Goal: Contribute content

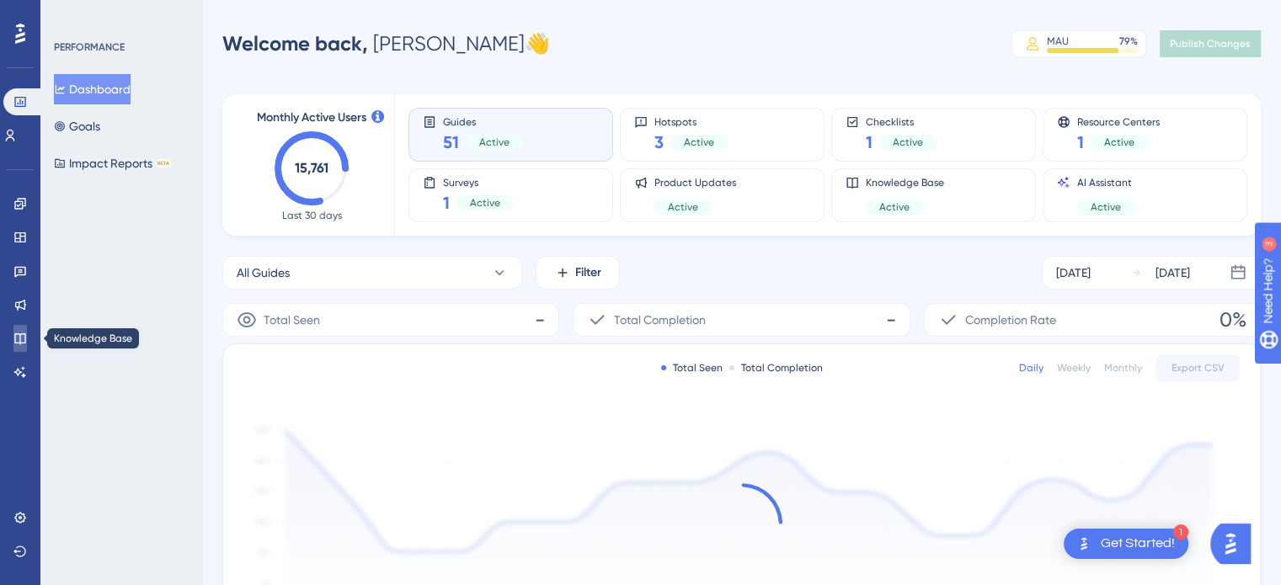
click at [27, 341] on link at bounding box center [19, 338] width 13 height 27
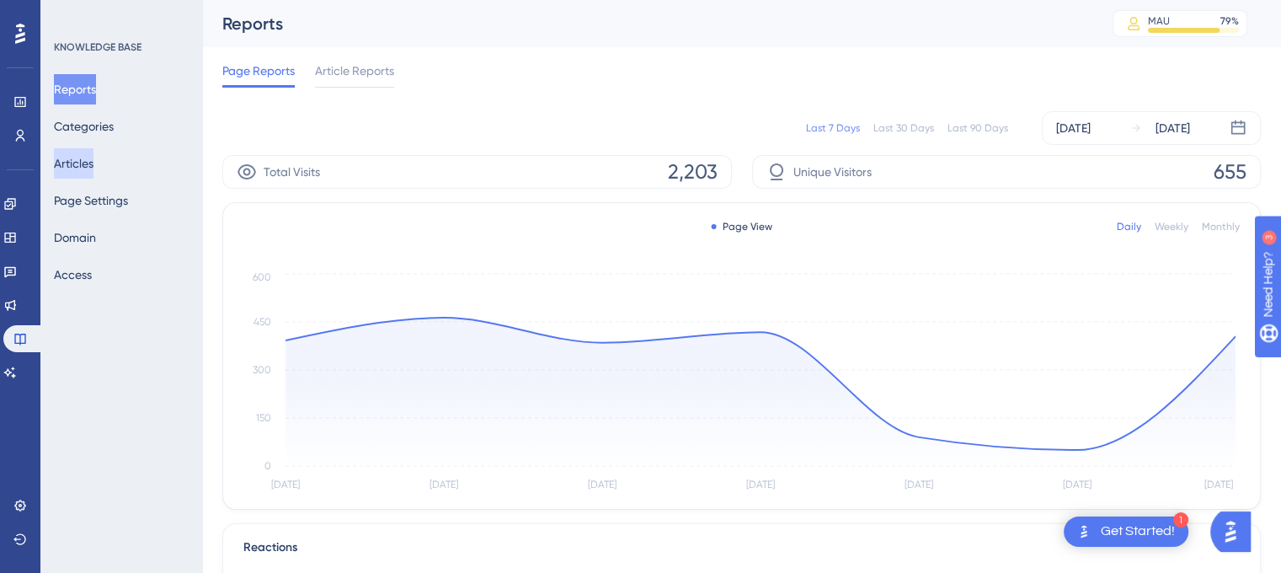
click at [92, 168] on button "Articles" at bounding box center [74, 163] width 40 height 30
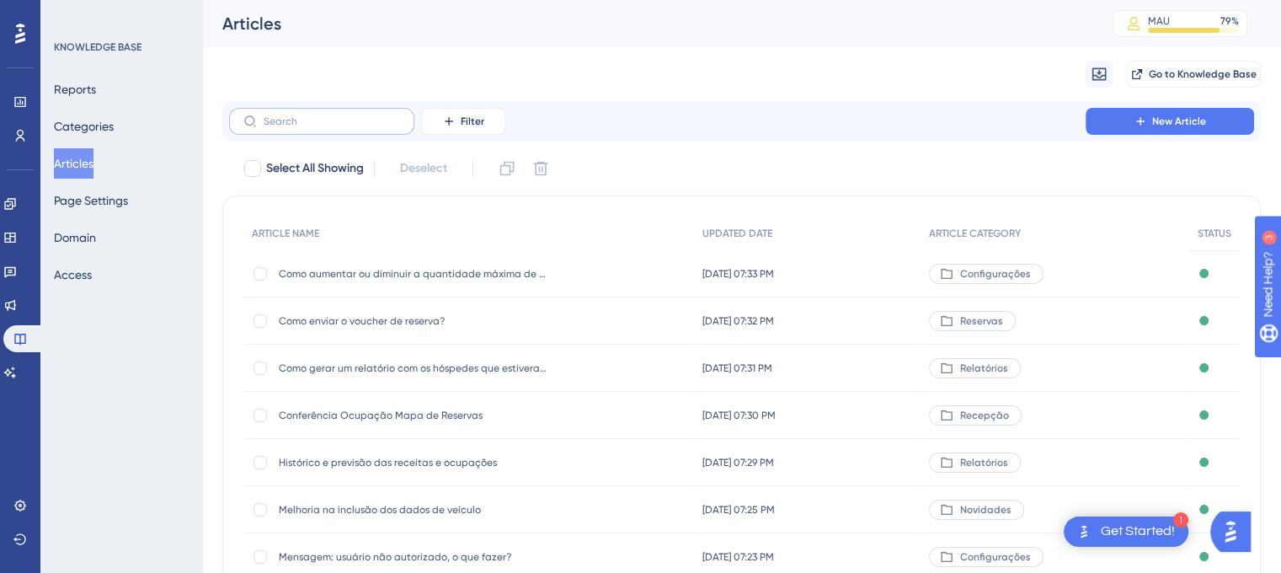
click at [336, 129] on label at bounding box center [321, 121] width 185 height 27
click at [336, 127] on input "text" at bounding box center [332, 121] width 136 height 12
paste input "Por que o sistema exibe mensagens de plano tarifário e como corrigir?"
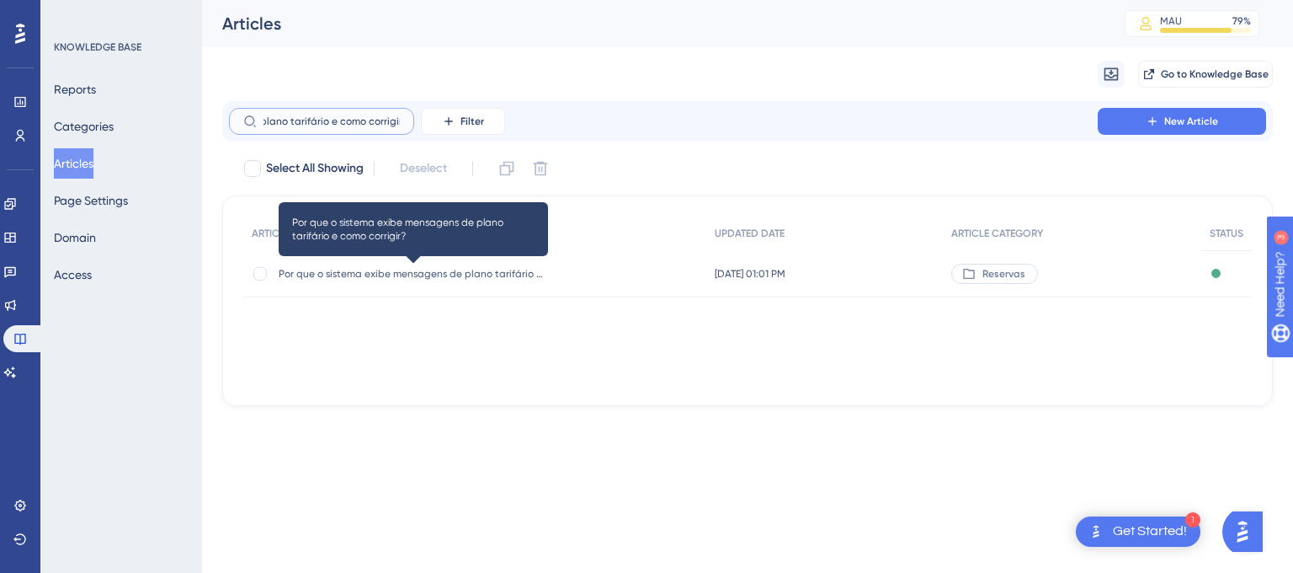
type input "Por que o sistema exibe mensagens de plano tarifário e como corrigir?"
click at [458, 270] on span "Por que o sistema exibe mensagens de plano tarifário e como corrigir?" at bounding box center [413, 273] width 269 height 13
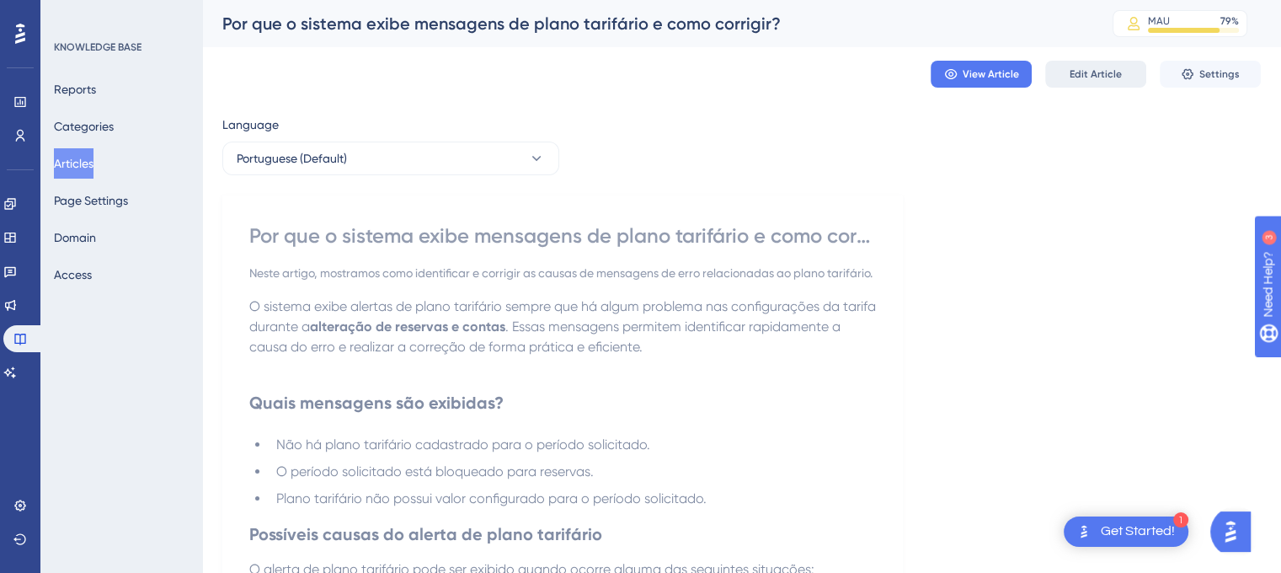
click at [1103, 63] on button "Edit Article" at bounding box center [1095, 74] width 101 height 27
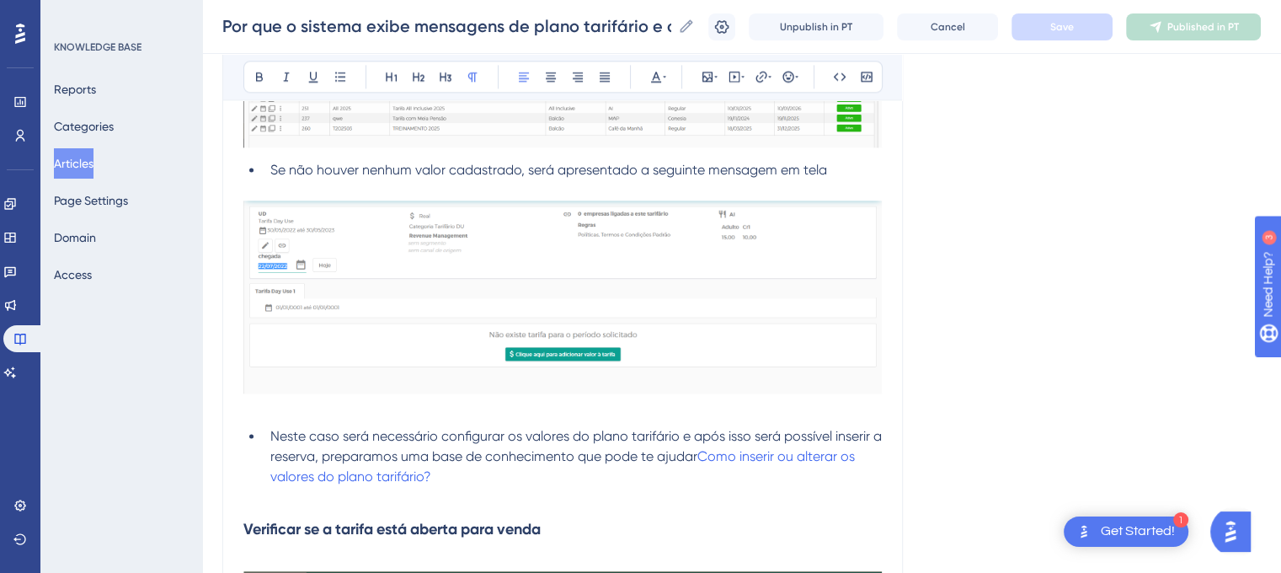
scroll to position [2358, 0]
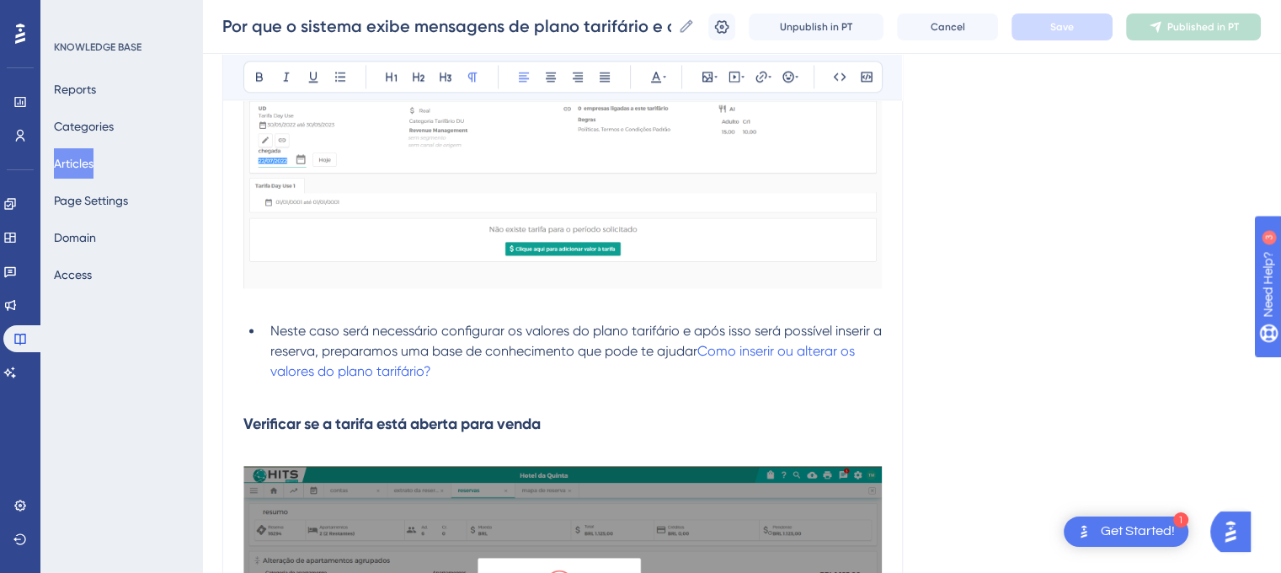
click at [489, 373] on li "Neste caso será necessário configurar os valores do plano tarifário e após isso…" at bounding box center [573, 351] width 618 height 61
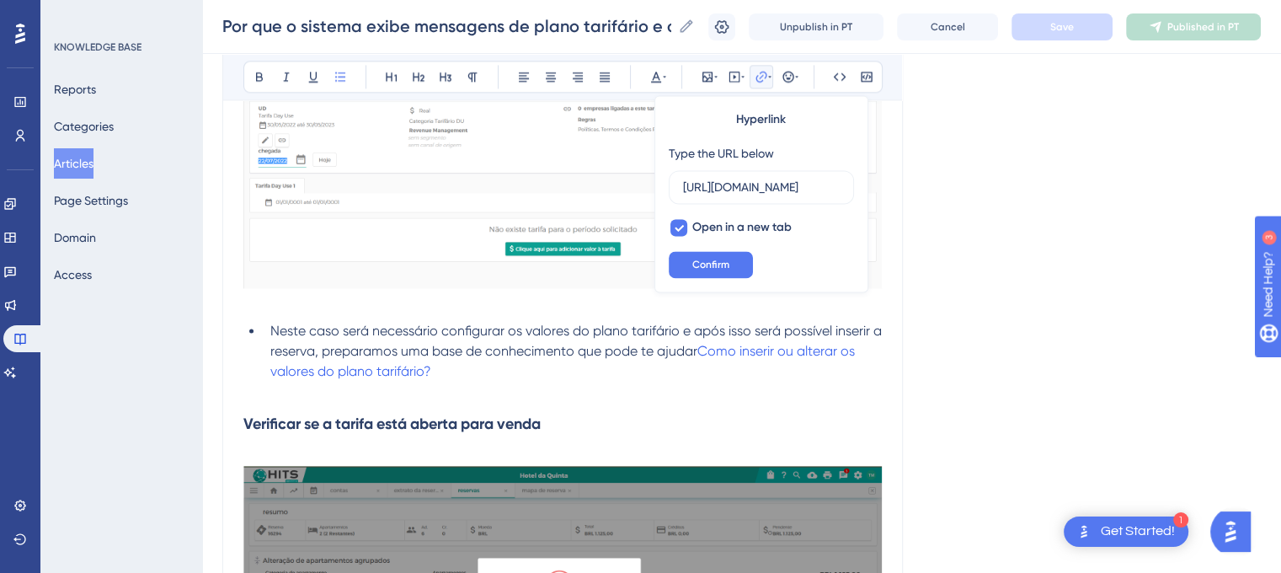
scroll to position [0, 431]
click at [458, 373] on li "Neste caso será necessário configurar os valores do plano tarifário e após isso…" at bounding box center [573, 351] width 618 height 61
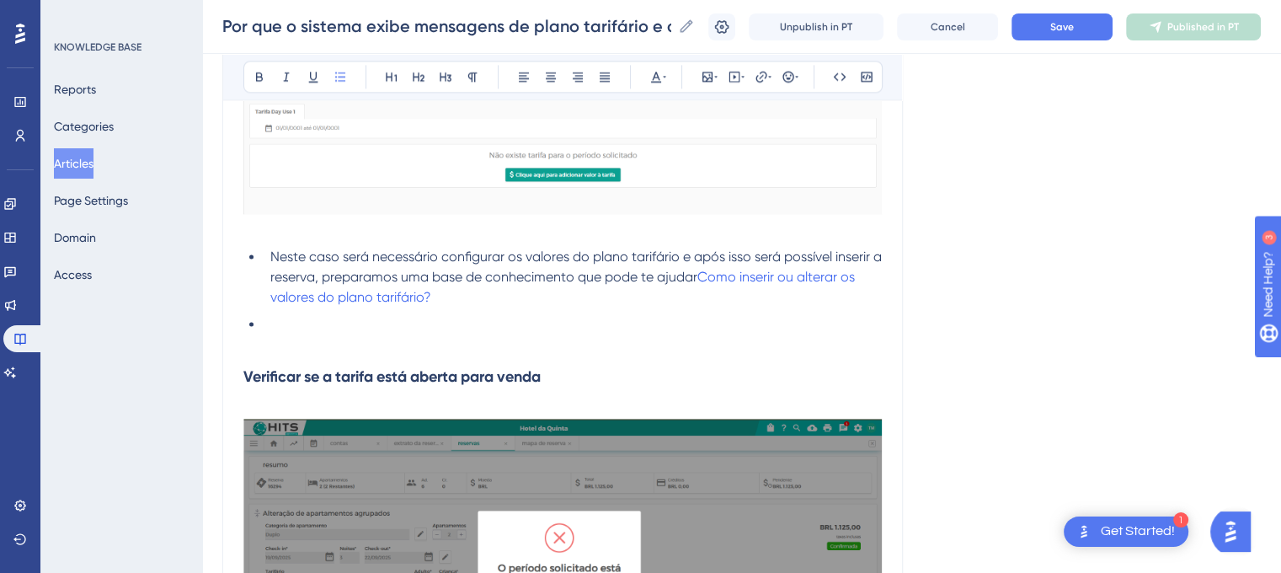
scroll to position [2429, 0]
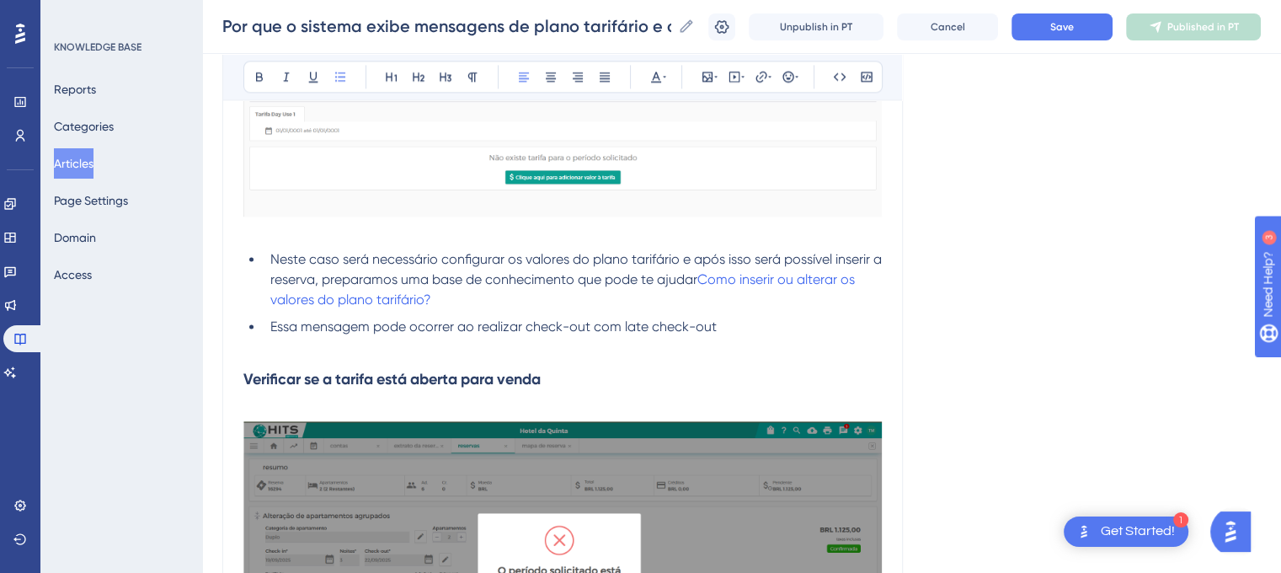
click at [728, 326] on li "Essa mensagem pode ocorrer ao realizar check-out com late check-out" at bounding box center [573, 327] width 618 height 20
drag, startPoint x: 791, startPoint y: 329, endPoint x: 714, endPoint y: 330, distance: 77.5
click at [714, 330] on li "Essa mensagem pode ocorrer ao realizar check-out com late check-out em contas" at bounding box center [573, 327] width 618 height 20
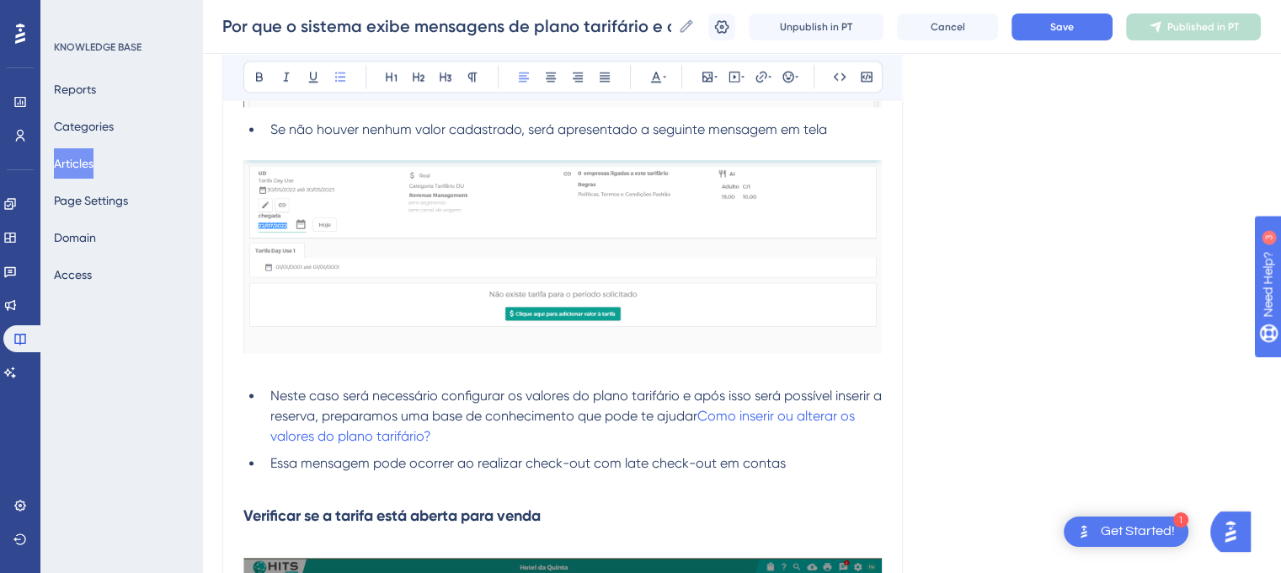
scroll to position [2345, 0]
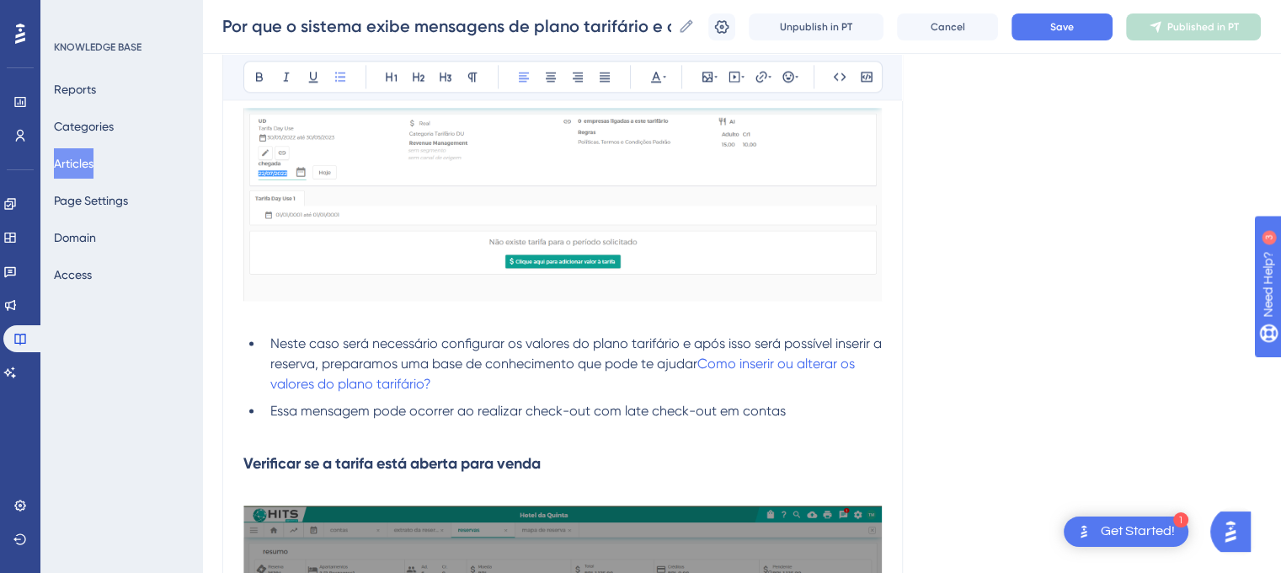
click at [789, 413] on li "Essa mensagem pode ocorrer ao realizar check-out com late check-out em contas" at bounding box center [573, 411] width 618 height 20
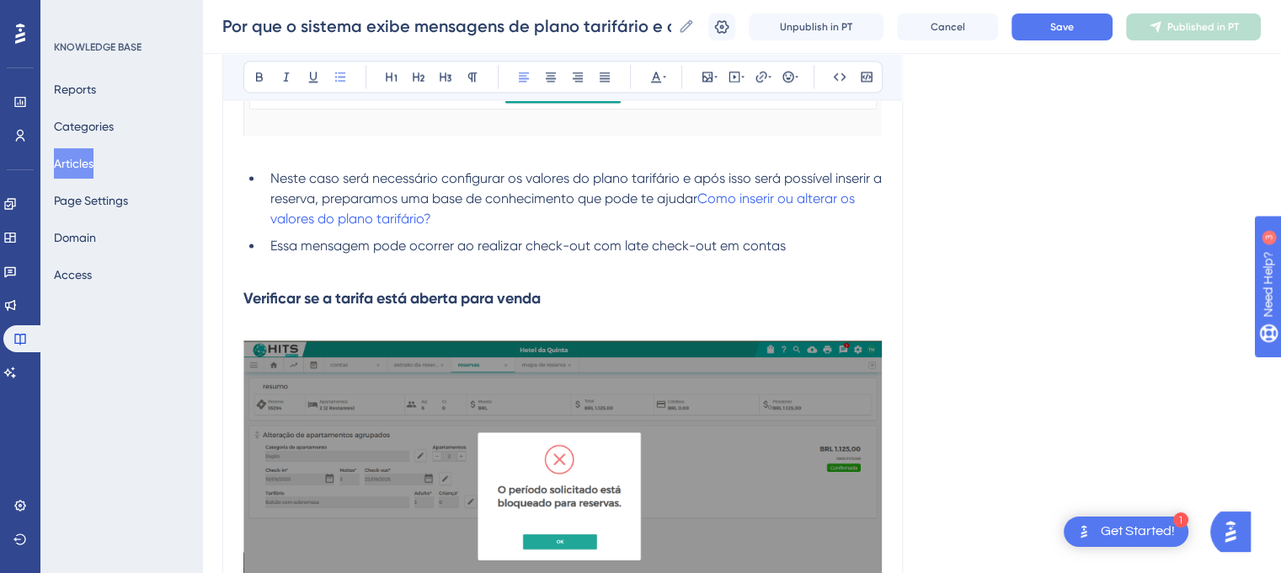
scroll to position [2513, 0]
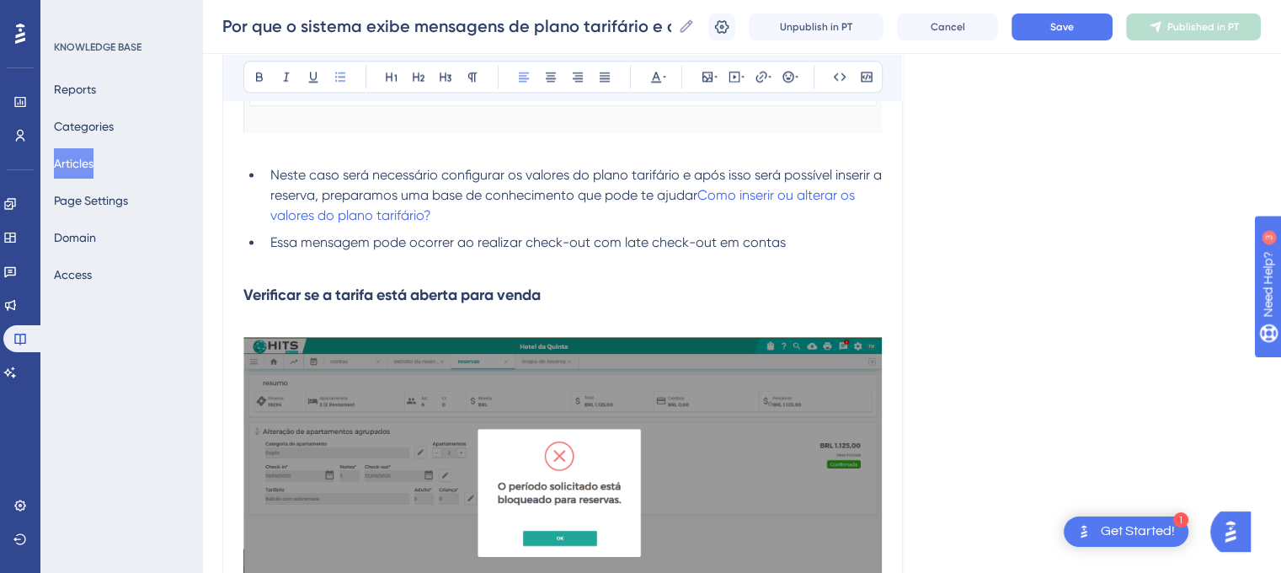
drag, startPoint x: 791, startPoint y: 243, endPoint x: 714, endPoint y: 248, distance: 77.6
click at [714, 248] on li "Essa mensagem pode ocorrer ao realizar check-out com late check-out em contas" at bounding box center [573, 242] width 618 height 20
drag, startPoint x: 619, startPoint y: 242, endPoint x: 594, endPoint y: 245, distance: 25.5
click at [594, 245] on span "Essa mensagem pode ocorrer ao realizar check-out com late check-out em contas" at bounding box center [527, 242] width 515 height 16
click at [852, 248] on li "Essa mensagem pode ocorrer ao realizar check-out em período de late check-out e…" at bounding box center [573, 242] width 618 height 20
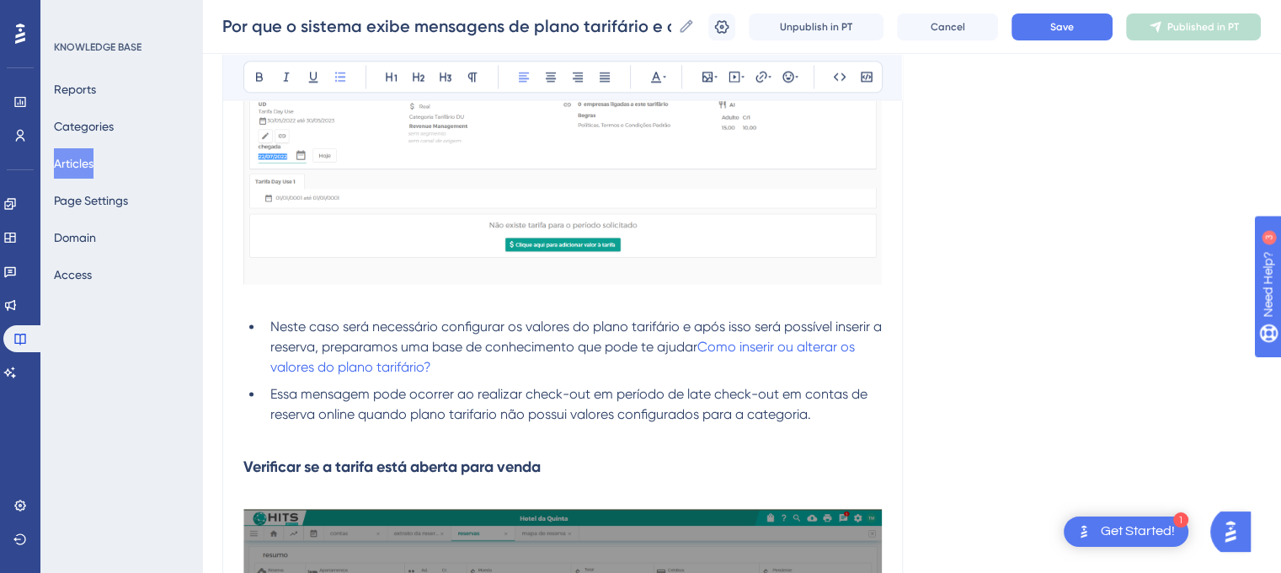
scroll to position [2345, 0]
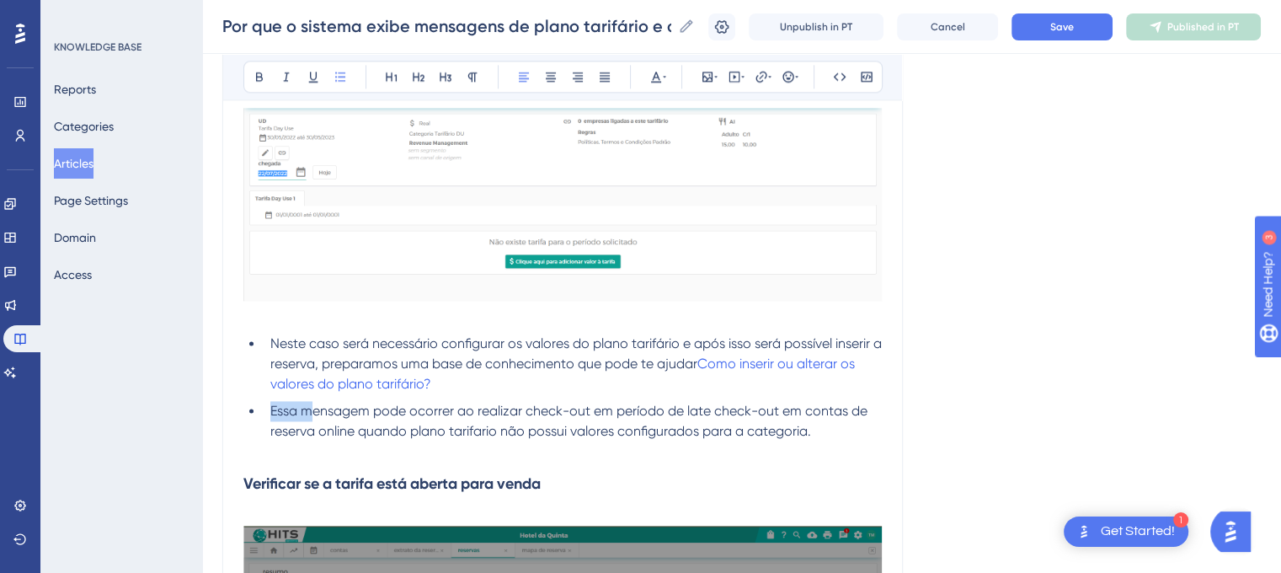
drag, startPoint x: 306, startPoint y: 411, endPoint x: 266, endPoint y: 413, distance: 40.5
click at [266, 413] on li "Essa mensagem pode ocorrer ao realizar check-out em período de late check-out e…" at bounding box center [573, 421] width 618 height 40
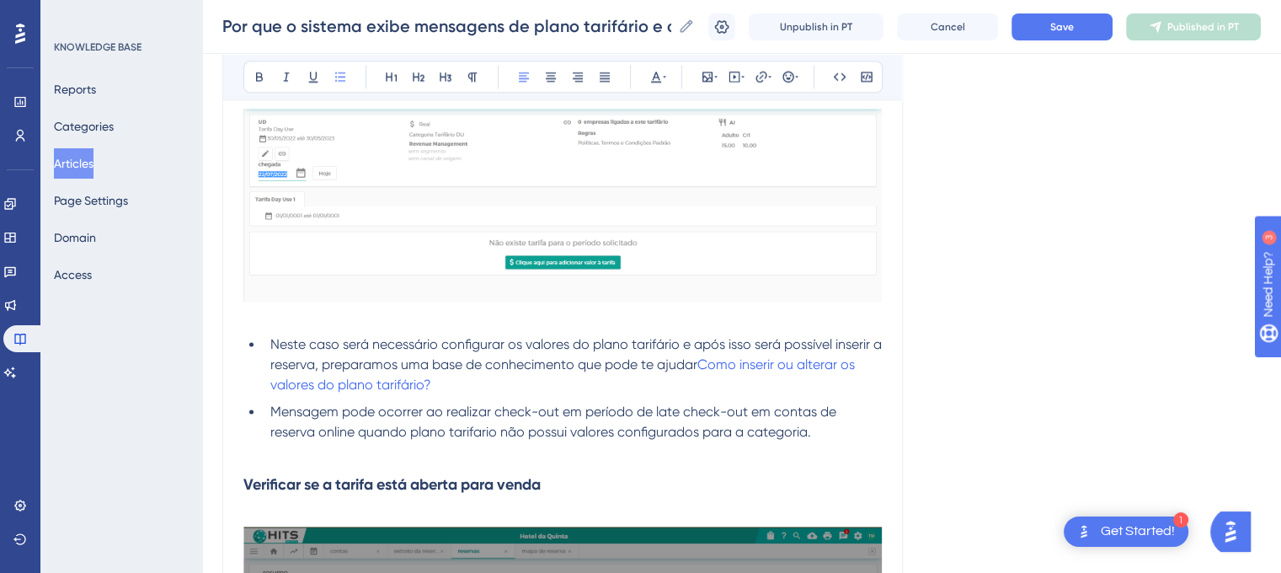
scroll to position [2429, 0]
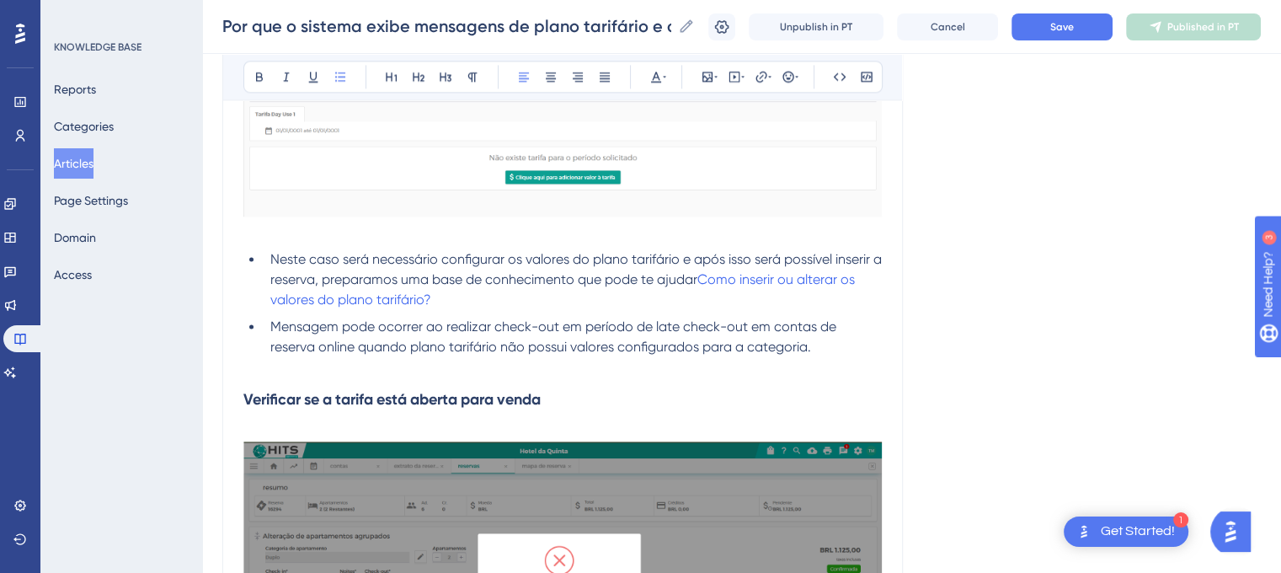
click at [822, 343] on li "Mensagem pode ocorrer ao realizar check-out em período de late check-out em con…" at bounding box center [573, 337] width 618 height 40
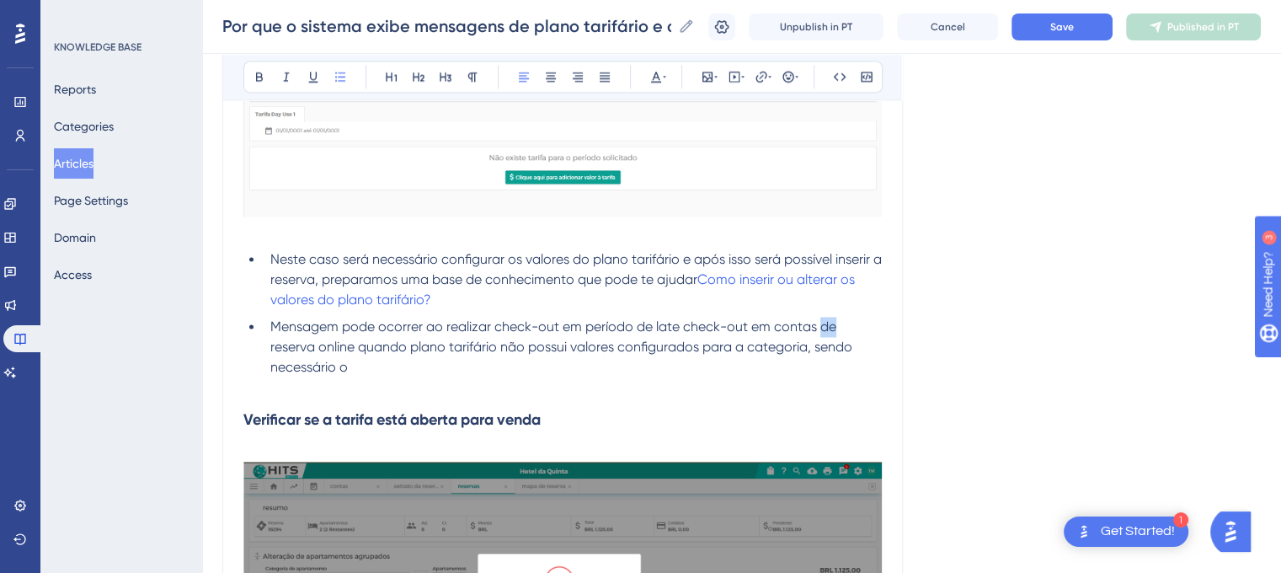
drag, startPoint x: 835, startPoint y: 328, endPoint x: 818, endPoint y: 328, distance: 17.7
click at [818, 328] on span "Mensagem pode ocorrer ao realizar check-out em período de late check-out em con…" at bounding box center [562, 346] width 585 height 56
click at [561, 329] on span "Mensagem pode ocorrer ao realizar check-out em período de late check-out em con…" at bounding box center [562, 346] width 585 height 56
drag, startPoint x: 836, startPoint y: 332, endPoint x: 822, endPoint y: 333, distance: 14.3
click at [822, 333] on span "Mensagem pode ocorrer ao realizar check-out em período de late check-out em con…" at bounding box center [562, 346] width 585 height 56
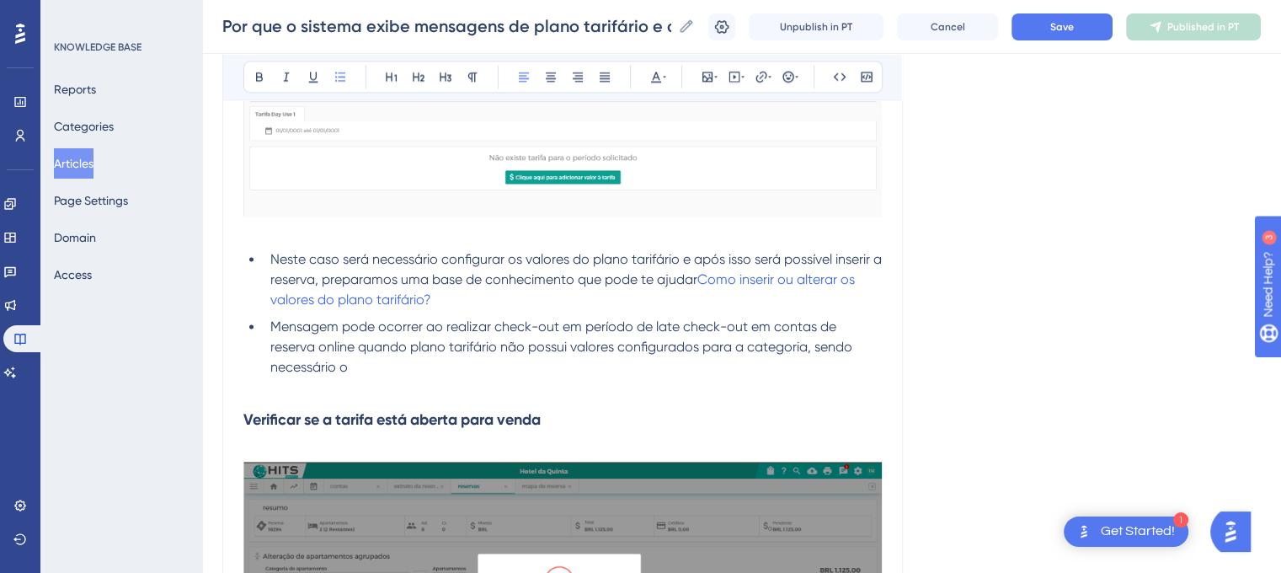
click at [355, 346] on span "Mensagem pode ocorrer ao realizar check-out em período de late check-out em con…" at bounding box center [562, 346] width 585 height 56
click at [370, 366] on li "Mensagem pode ocorrer ao realizar check-out em período de late check-out em con…" at bounding box center [573, 347] width 618 height 61
click at [648, 370] on li "Mensagem pode ocorrer ao realizar check-out em período de late check-out em con…" at bounding box center [573, 347] width 618 height 61
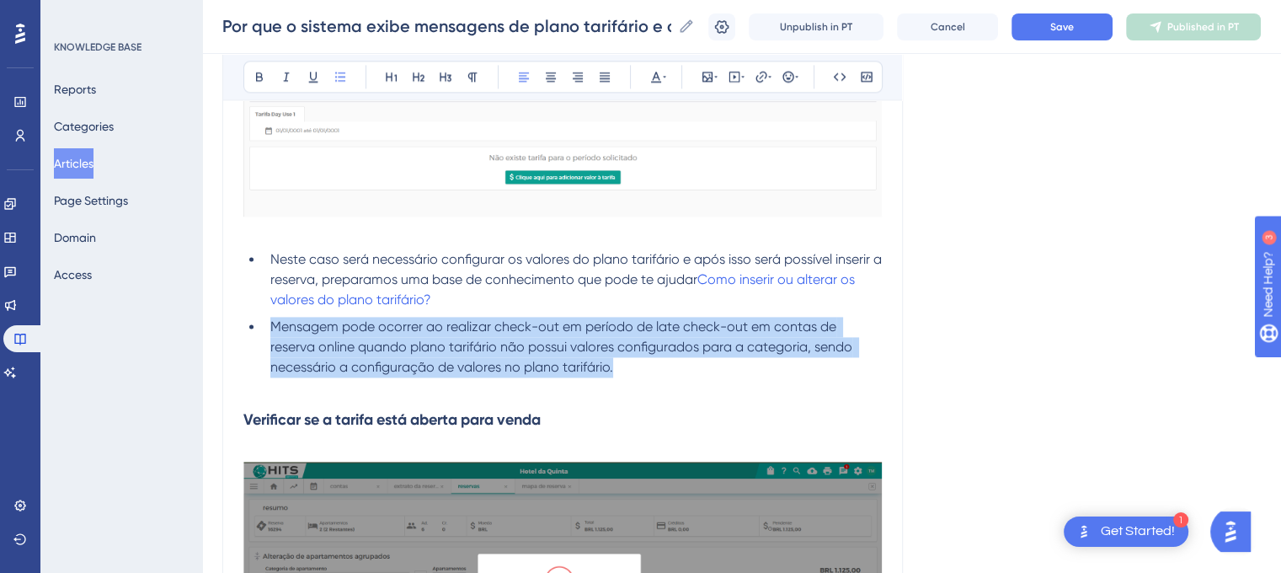
drag, startPoint x: 623, startPoint y: 370, endPoint x: 273, endPoint y: 328, distance: 352.7
click at [273, 328] on li "Mensagem pode ocorrer ao realizar check-out em período de late check-out em con…" at bounding box center [573, 347] width 618 height 61
copy span "Mensagem pode ocorrer ao realizar check-out em período de late check-out em con…"
click at [432, 367] on span "Mensagem pode ocorrer ao realizar check-out em período de late check-out em con…" at bounding box center [562, 346] width 585 height 56
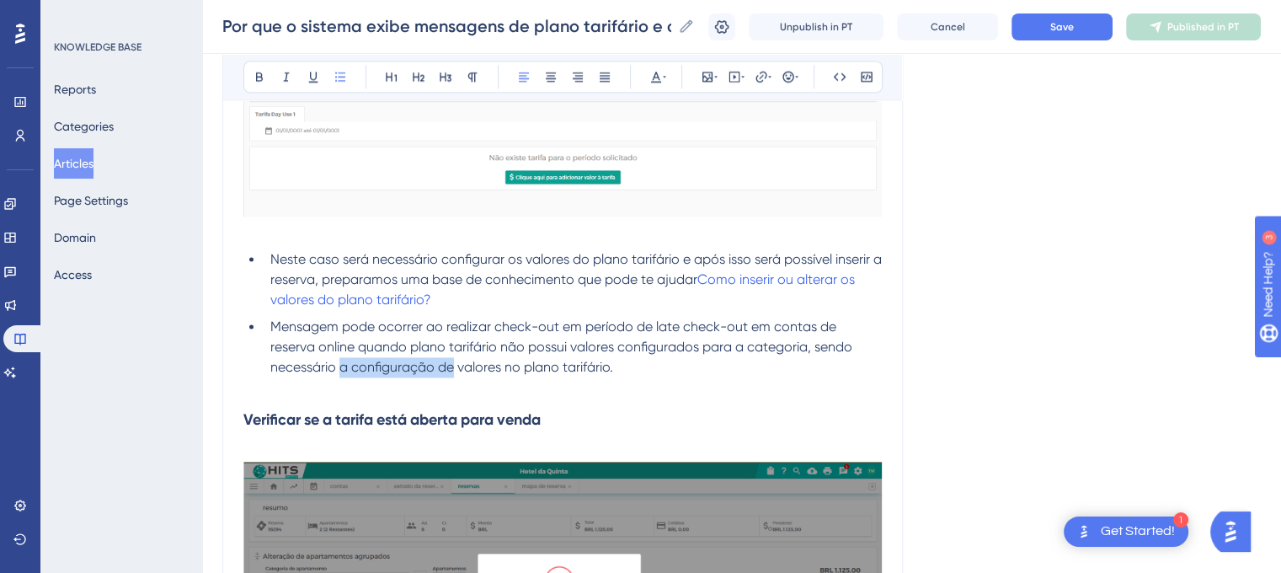
drag, startPoint x: 454, startPoint y: 368, endPoint x: 340, endPoint y: 373, distance: 113.8
click at [340, 373] on span "Mensagem pode ocorrer ao realizar check-out em período de late check-out em con…" at bounding box center [562, 346] width 585 height 56
drag, startPoint x: 421, startPoint y: 326, endPoint x: 377, endPoint y: 329, distance: 43.9
click at [377, 329] on span "Mensagem pode ocorrer ao realizar check-out em período de late check-out em con…" at bounding box center [562, 346] width 585 height 56
drag, startPoint x: 786, startPoint y: 328, endPoint x: 852, endPoint y: 328, distance: 66.5
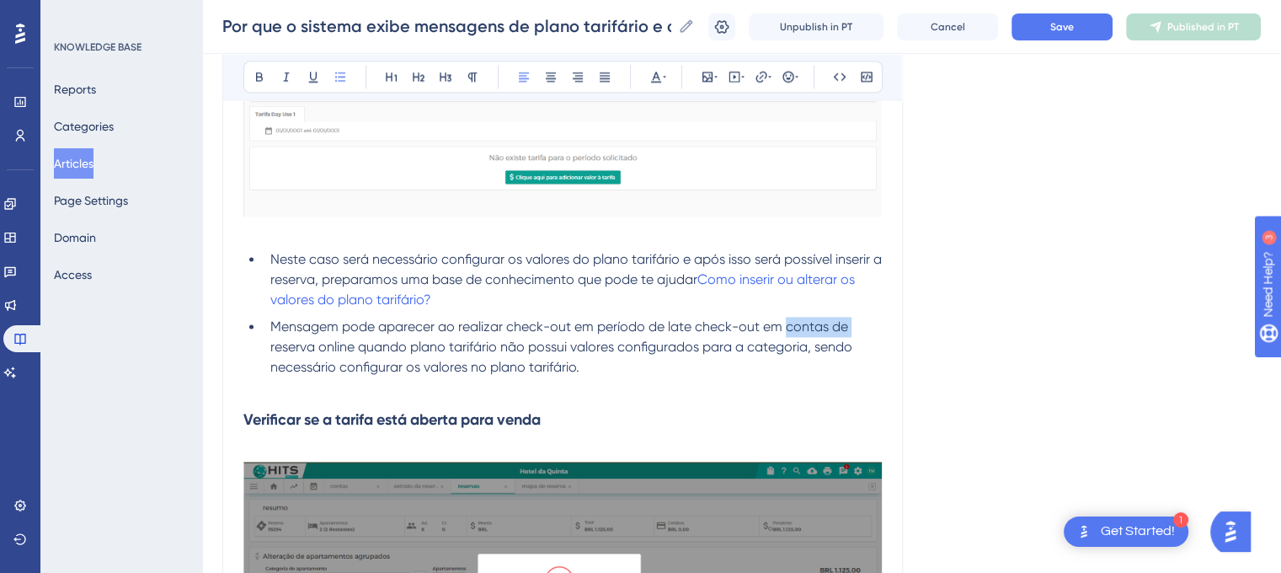
click at [852, 328] on li "Mensagem pode aparecer ao realizar check-out em período de late check-out em co…" at bounding box center [573, 347] width 618 height 61
click at [1094, 36] on button "Save" at bounding box center [1061, 26] width 101 height 27
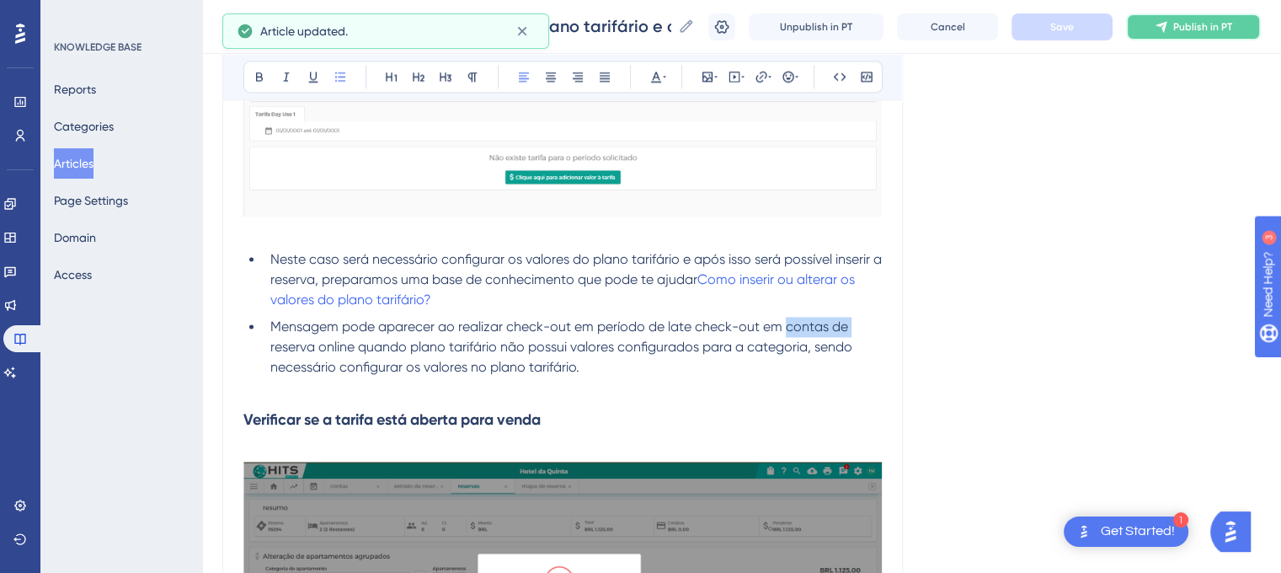
click at [1202, 35] on button "Publish in PT" at bounding box center [1193, 26] width 135 height 27
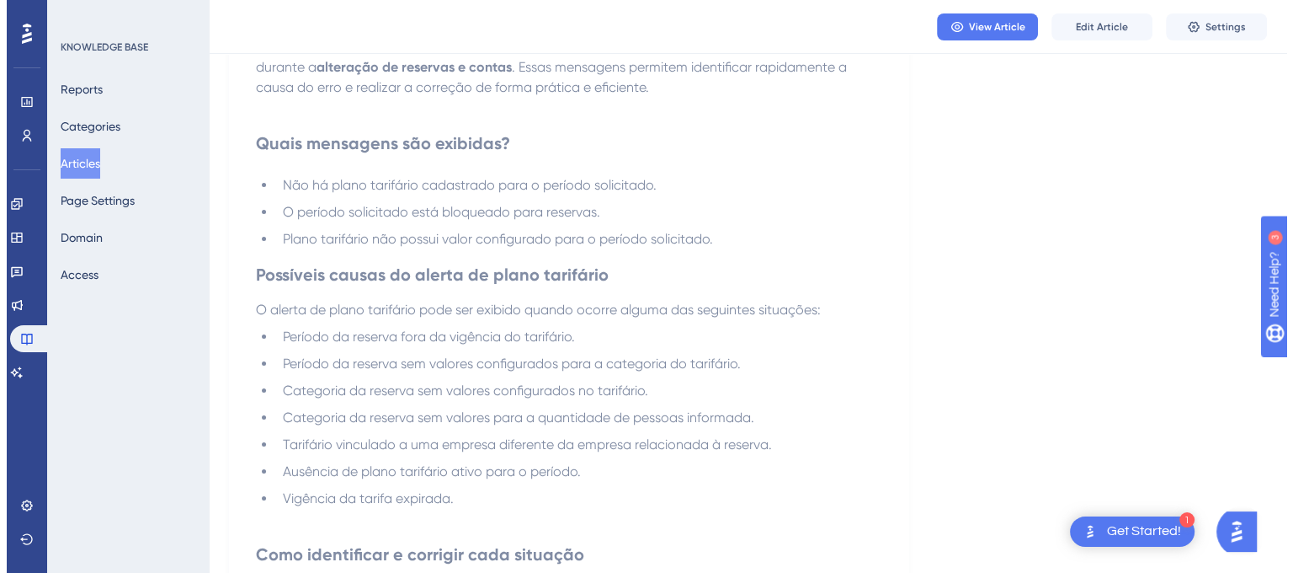
scroll to position [0, 0]
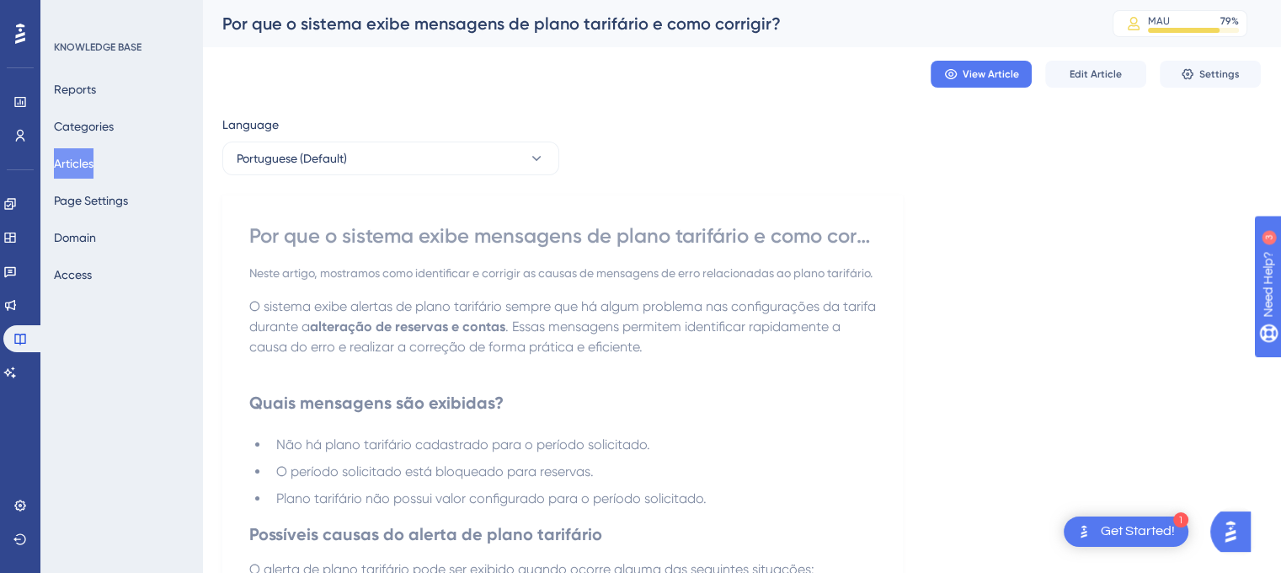
click at [93, 168] on button "Articles" at bounding box center [74, 163] width 40 height 30
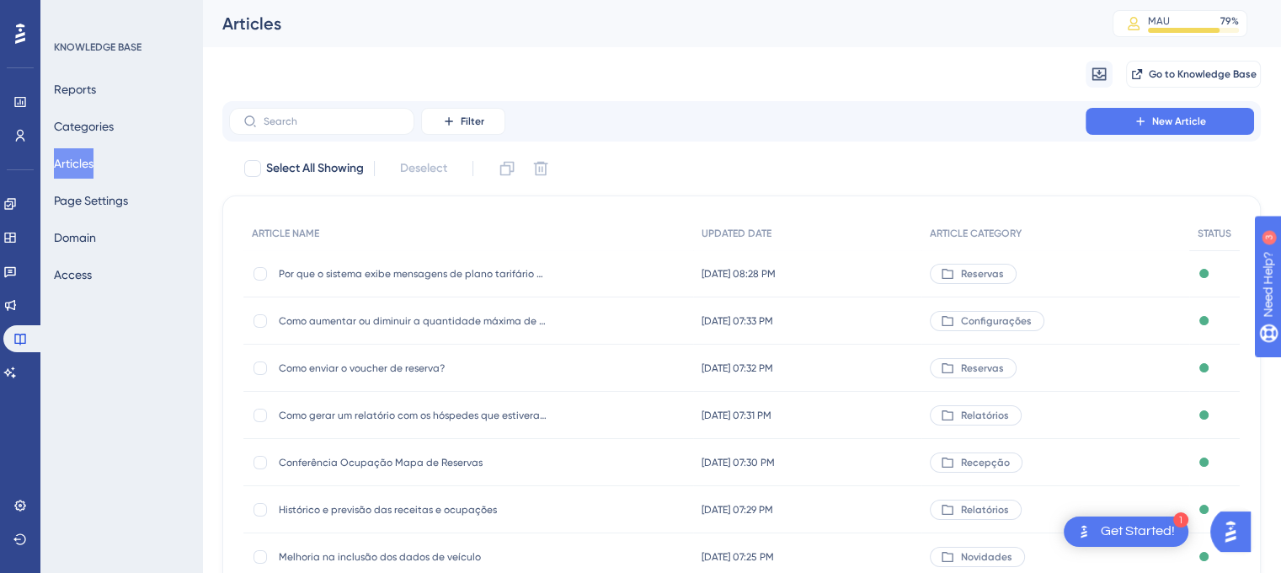
click at [90, 167] on button "Articles" at bounding box center [74, 163] width 40 height 30
click at [333, 127] on label at bounding box center [321, 121] width 185 height 27
click at [333, 127] on input "text" at bounding box center [332, 121] width 136 height 12
paste input "Novas mensagens de alerta no plano tarifário"
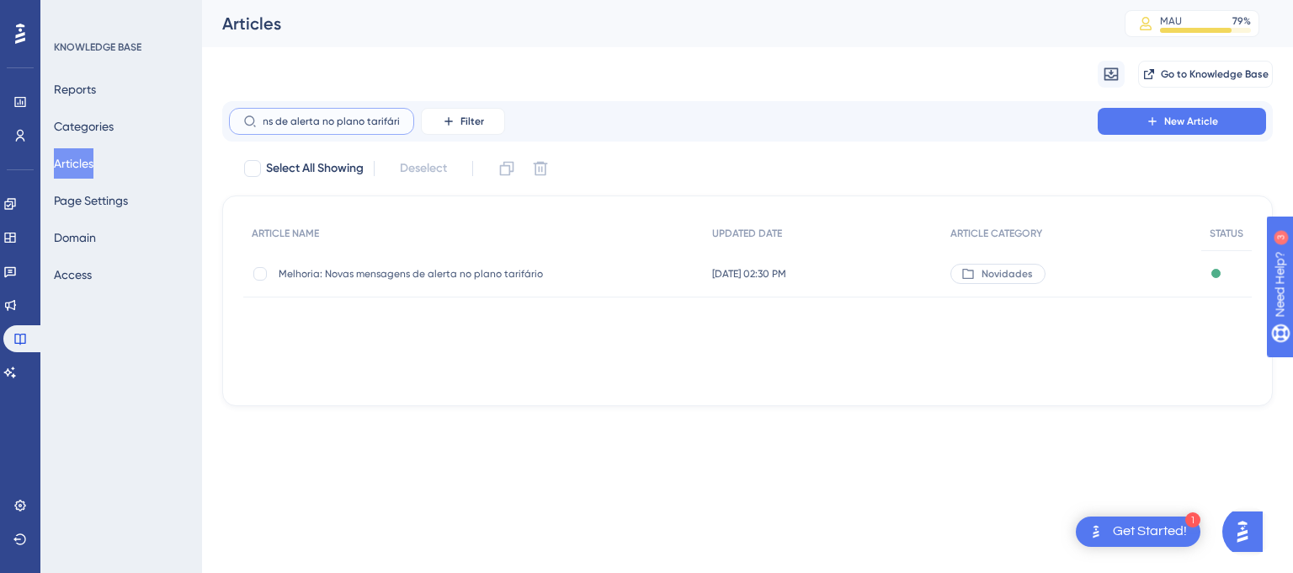
type input "Novas mensagens de alerta no plano tarifário"
click at [424, 277] on span "Melhoria: Novas mensagens de alerta no plano tarifário" at bounding box center [413, 273] width 269 height 13
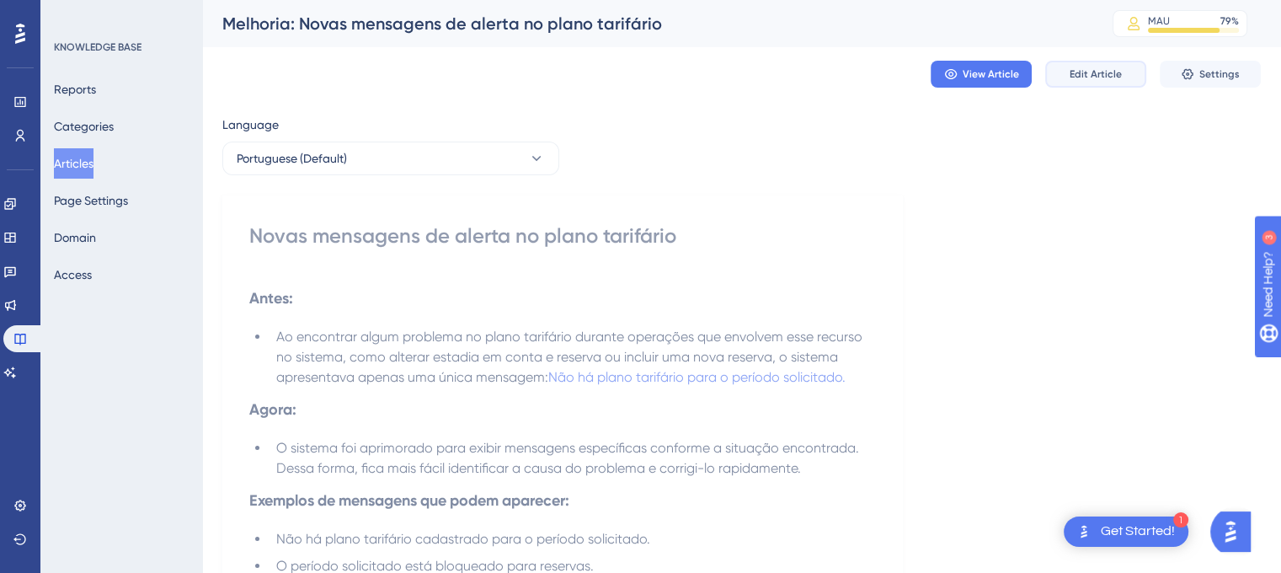
click at [1105, 63] on button "Edit Article" at bounding box center [1095, 74] width 101 height 27
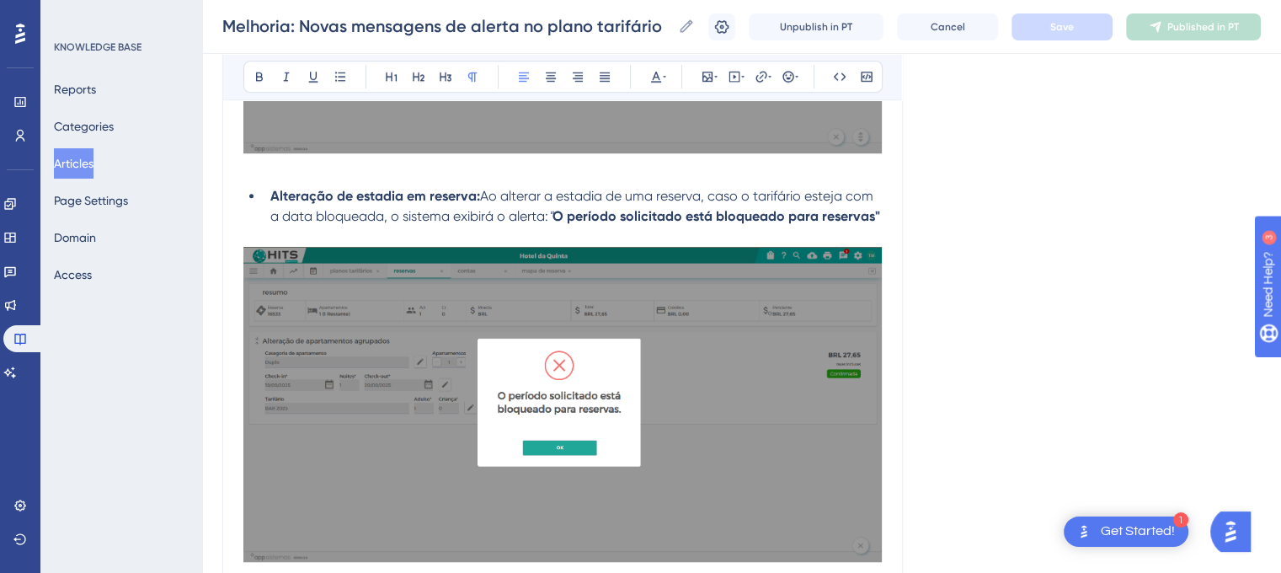
scroll to position [1164, 0]
click at [869, 218] on strong "O período solicitado está bloqueado para reservas"" at bounding box center [716, 215] width 328 height 16
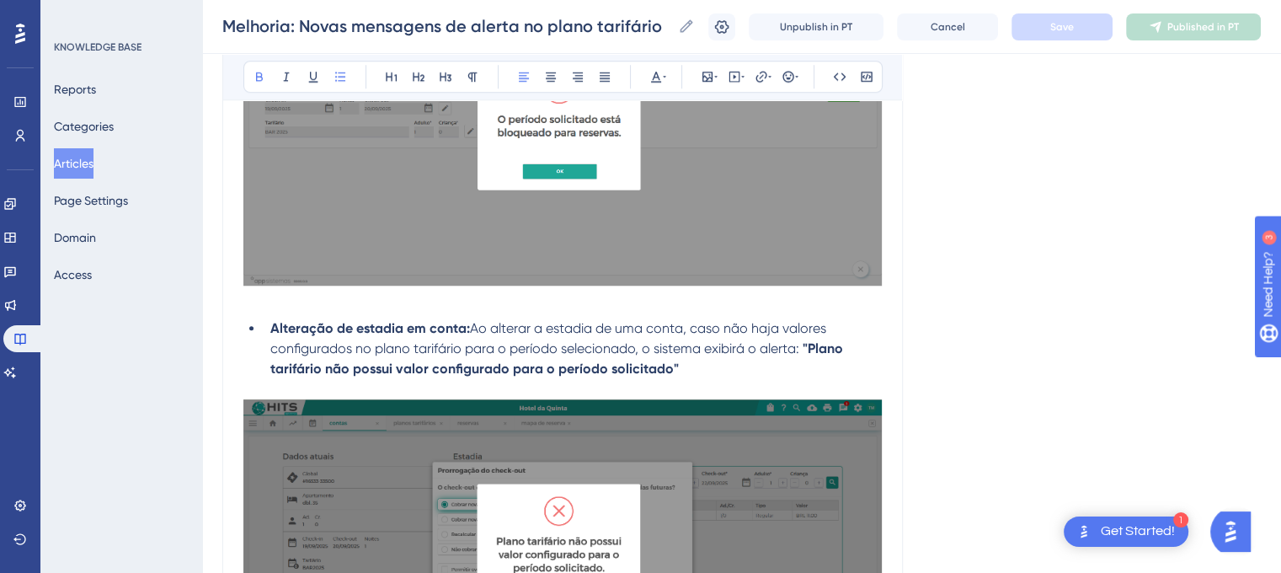
scroll to position [1500, 0]
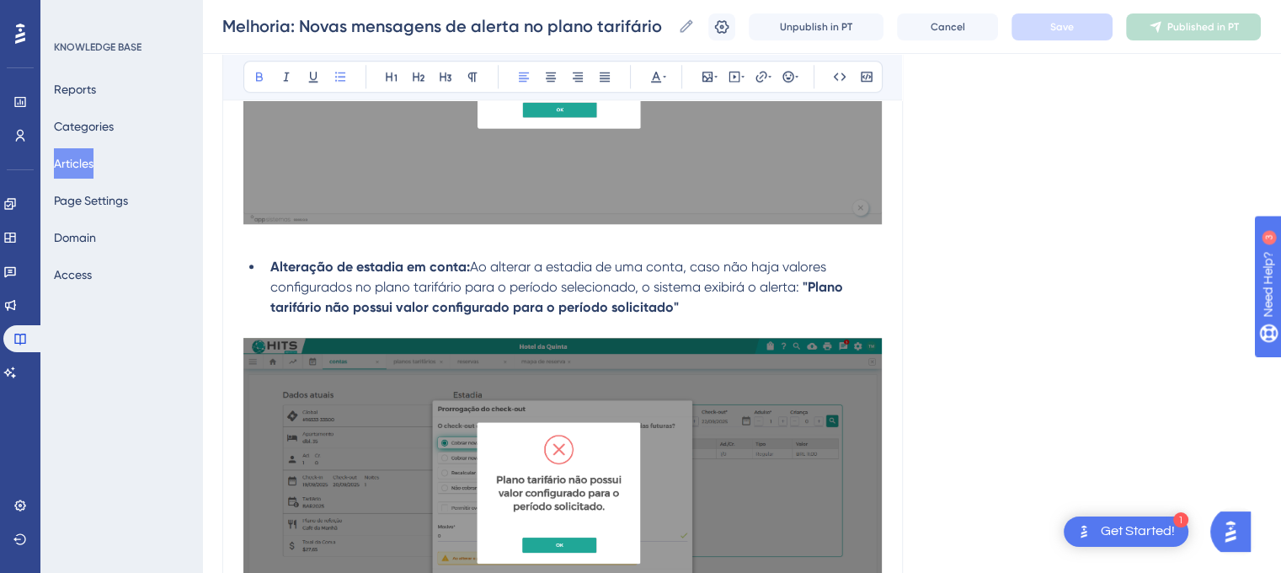
click at [694, 311] on li "Alteração de estadia em conta: Ao alterar a estadia de uma conta, caso não haja…" at bounding box center [573, 287] width 618 height 61
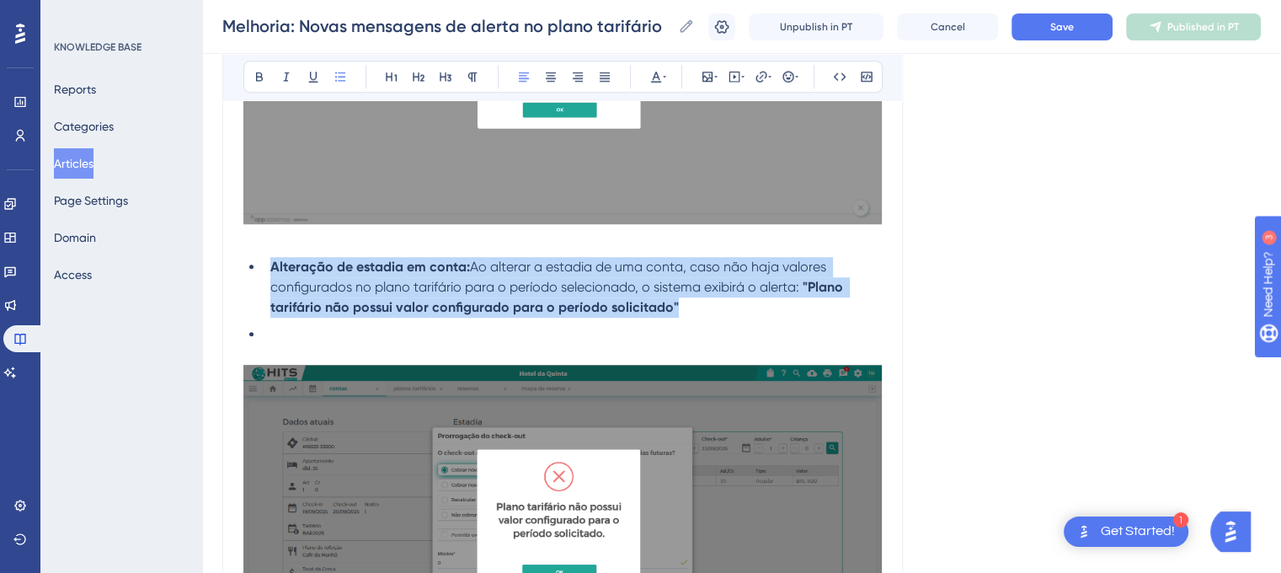
drag, startPoint x: 269, startPoint y: 269, endPoint x: 692, endPoint y: 317, distance: 425.4
click at [703, 317] on li "Alteração de estadia em conta: Ao alterar a estadia de uma conta, caso não haja…" at bounding box center [573, 287] width 618 height 61
copy li "Alteração de estadia em conta: Ao alterar a estadia de uma conta, caso não haja…"
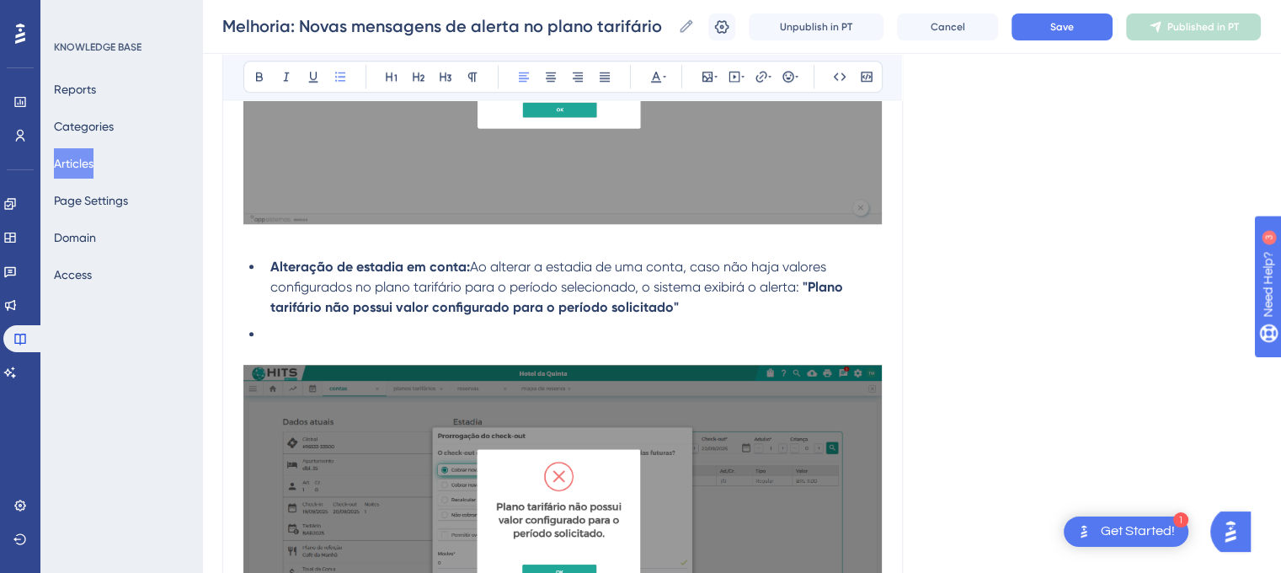
click at [349, 344] on li at bounding box center [573, 334] width 618 height 20
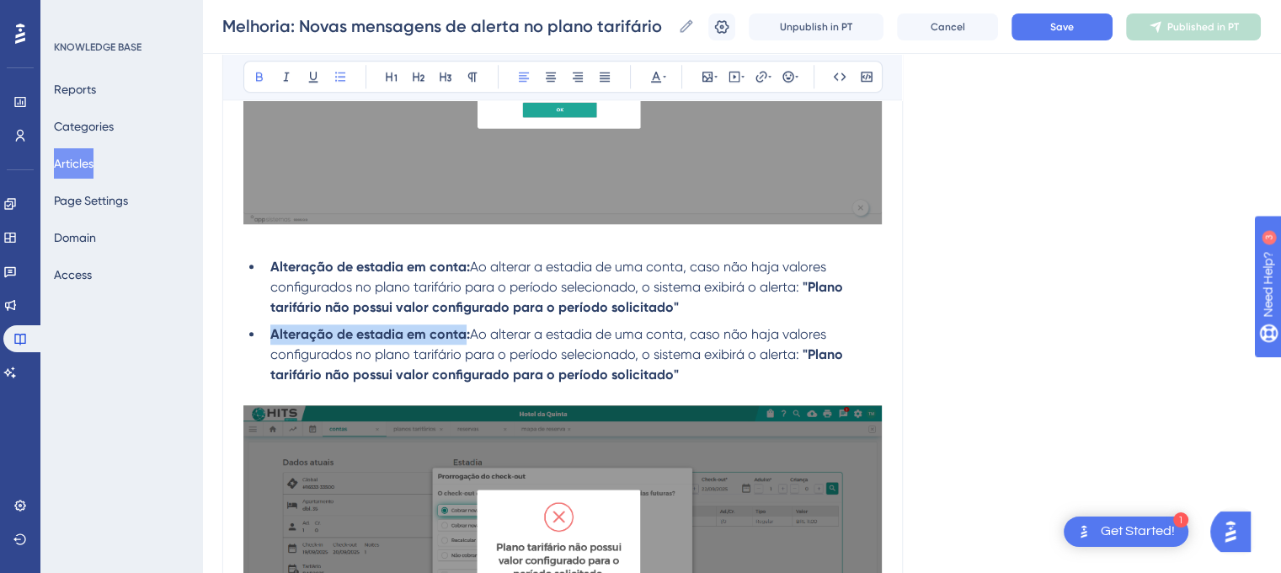
drag, startPoint x: 464, startPoint y: 341, endPoint x: 273, endPoint y: 343, distance: 191.1
click at [273, 342] on strong "Alteração de estadia em conta:" at bounding box center [370, 334] width 200 height 16
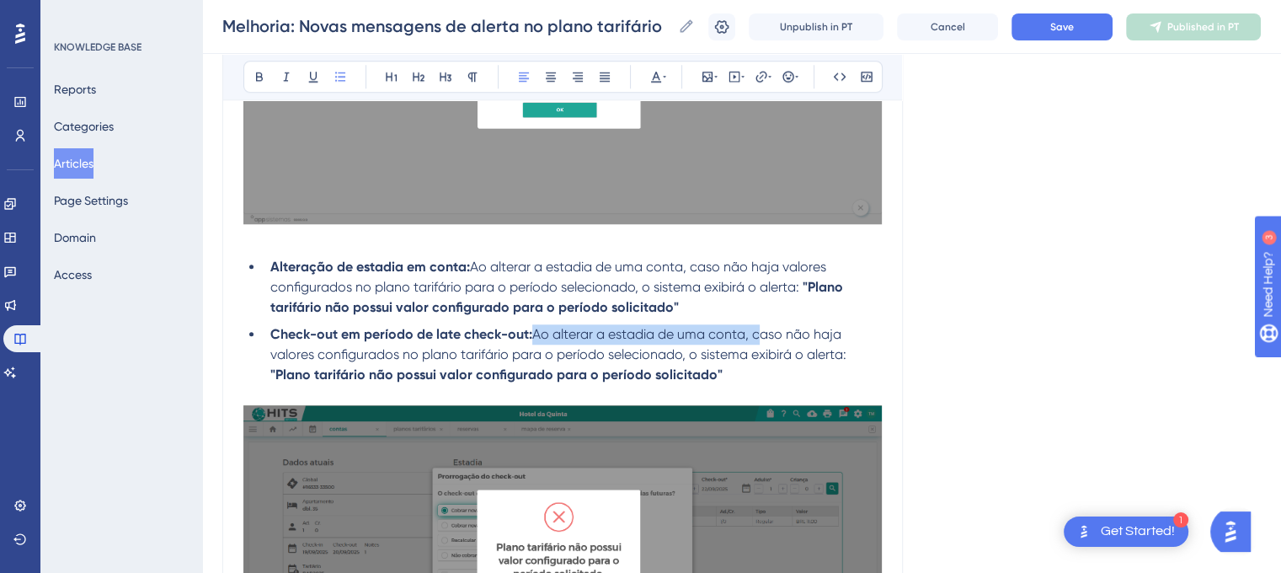
drag, startPoint x: 759, startPoint y: 340, endPoint x: 536, endPoint y: 347, distance: 222.4
click at [536, 347] on span "Ao alterar a estadia de uma conta, caso não haja valores configurados no plano …" at bounding box center [558, 344] width 576 height 36
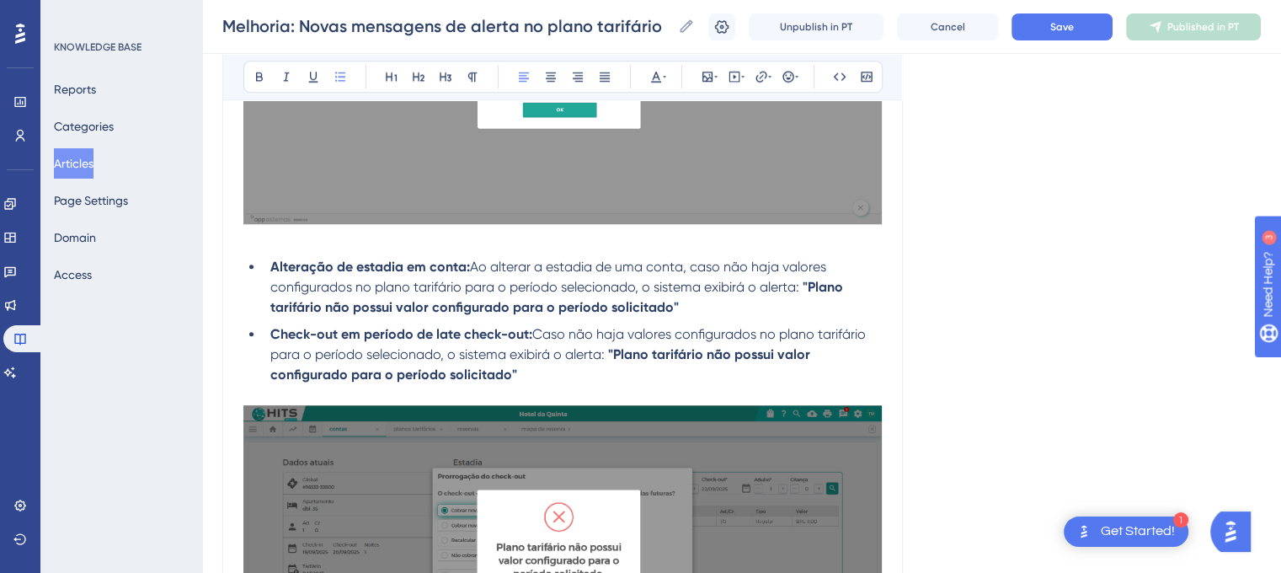
click at [536, 340] on span "Caso não haja valores configurados no plano tarifário para o período selecionad…" at bounding box center [569, 344] width 599 height 36
click at [552, 380] on li "Check-out em período de late check-out: Caso não haja valores configurados no p…" at bounding box center [573, 354] width 618 height 61
drag, startPoint x: 441, startPoint y: 367, endPoint x: 364, endPoint y: 369, distance: 77.5
click at [364, 362] on span "Caso não haja valores configurados no plano tarifário para o período selecionad…" at bounding box center [569, 344] width 599 height 36
click at [535, 344] on span "Caso não haja valores configurados no plano tarifário para o período, o sistema…" at bounding box center [569, 344] width 599 height 36
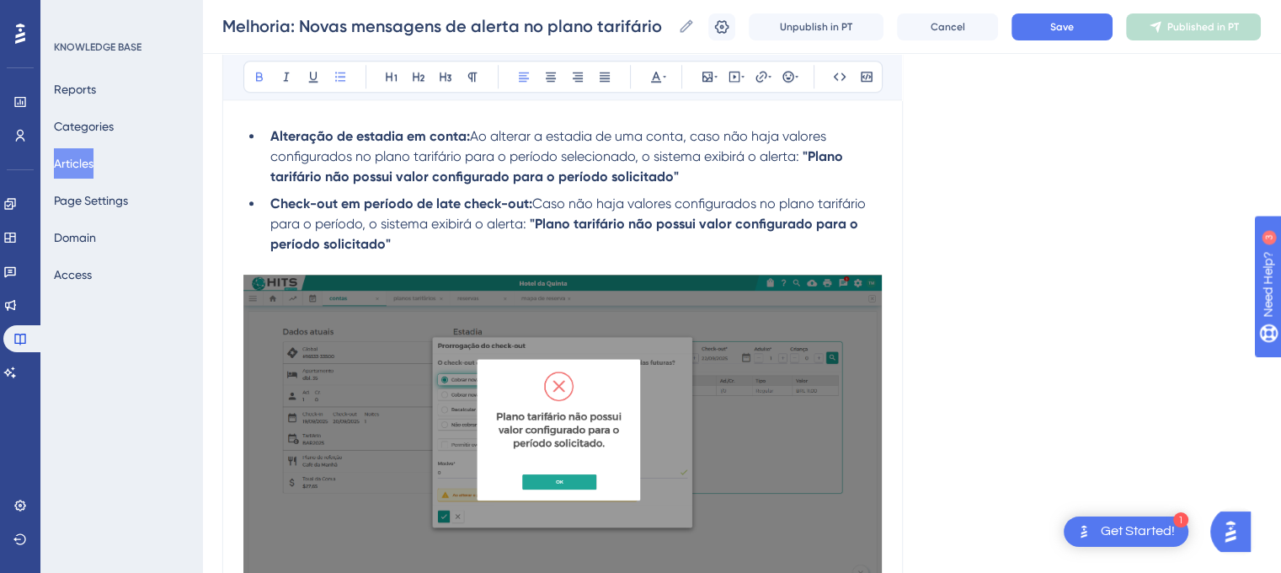
scroll to position [1815, 0]
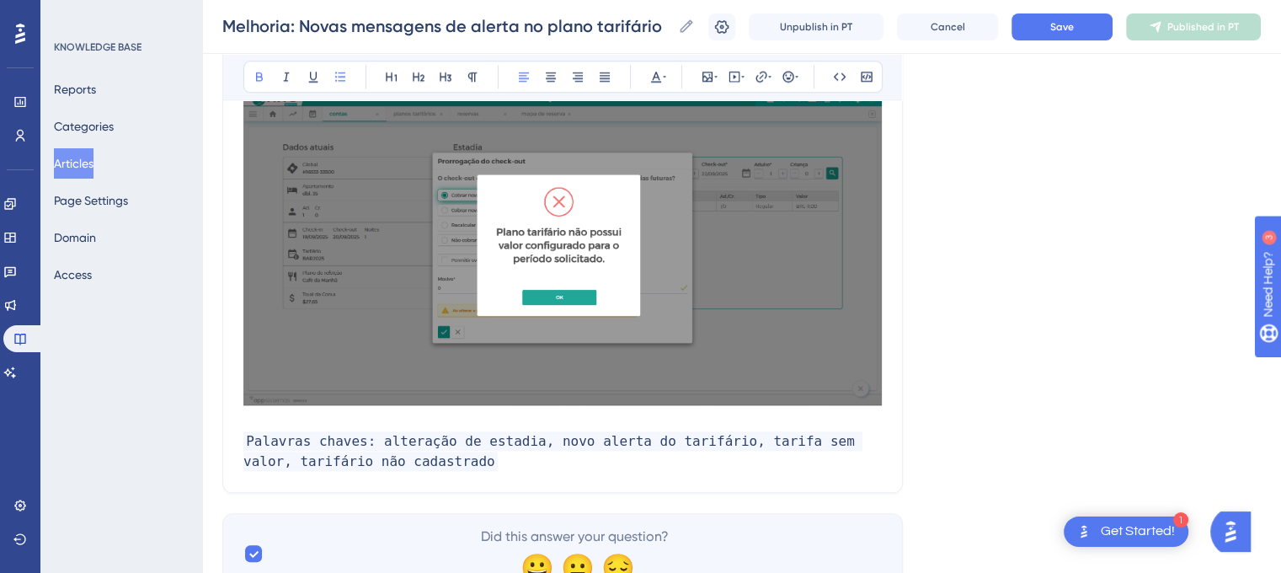
click at [798, 333] on img at bounding box center [562, 247] width 638 height 315
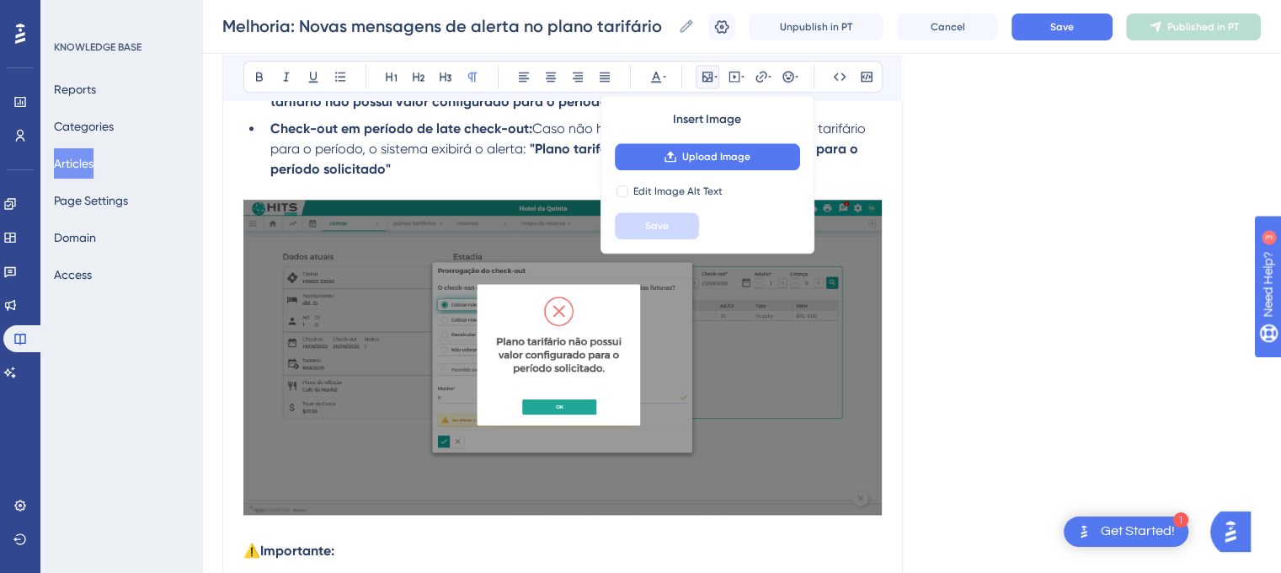
scroll to position [1647, 0]
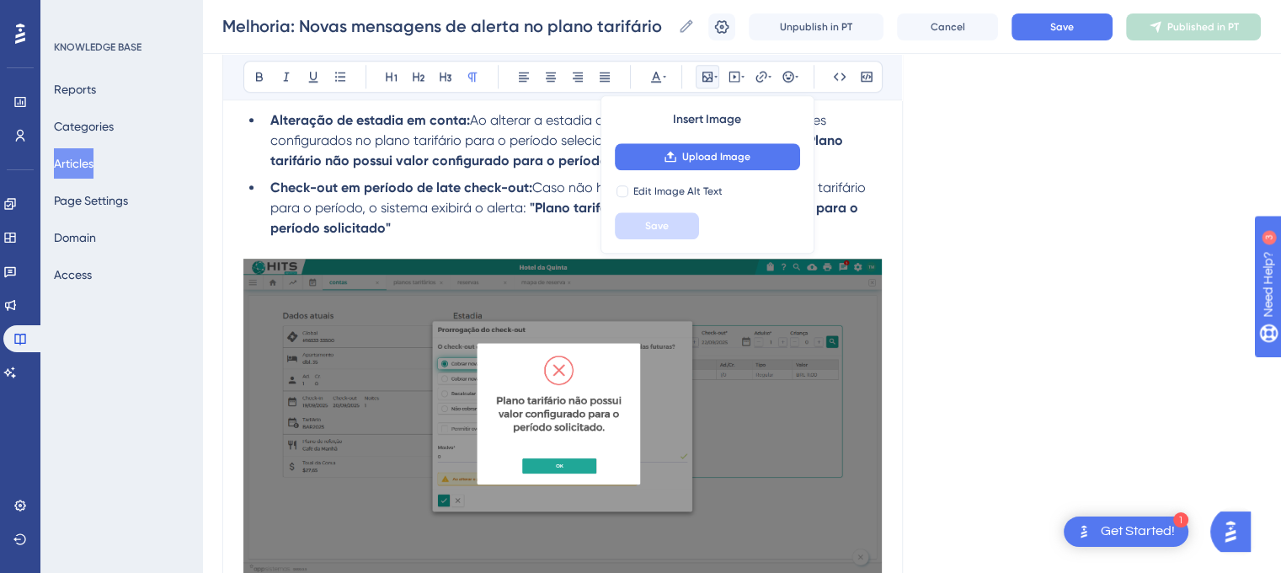
click at [408, 238] on li "Check-out em período de late check-out: Caso não haja valores configurados no p…" at bounding box center [573, 208] width 618 height 61
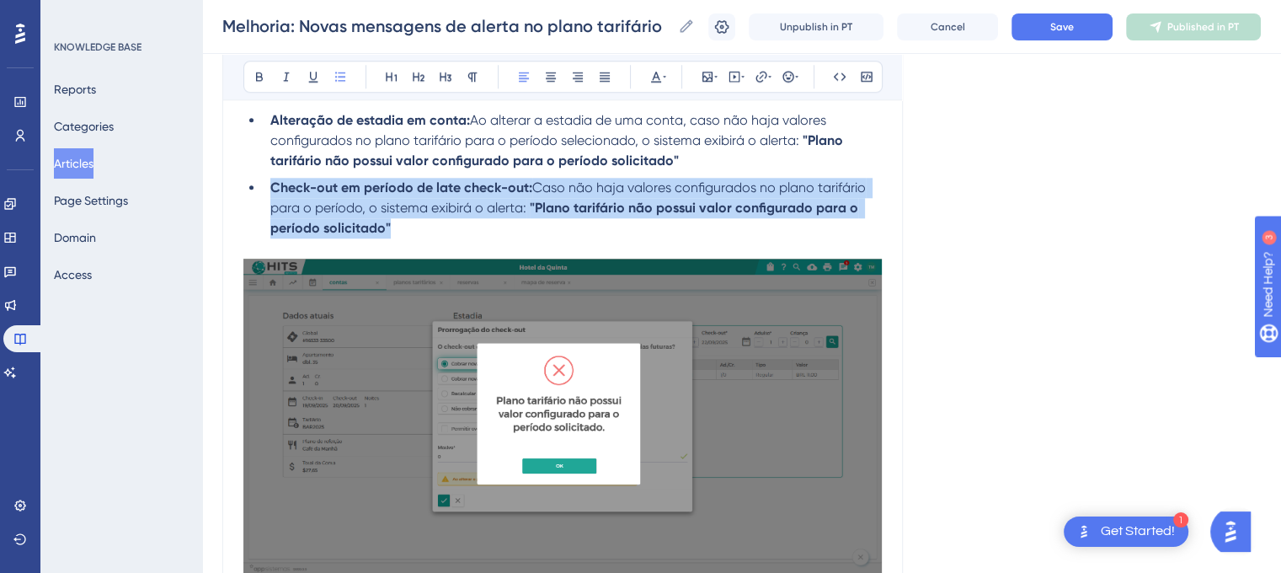
drag, startPoint x: 397, startPoint y: 238, endPoint x: 246, endPoint y: 201, distance: 156.0
click at [246, 201] on ul "Alteração de estadia em conta: Ao alterar a estadia de uma conta, caso não haja…" at bounding box center [562, 174] width 638 height 128
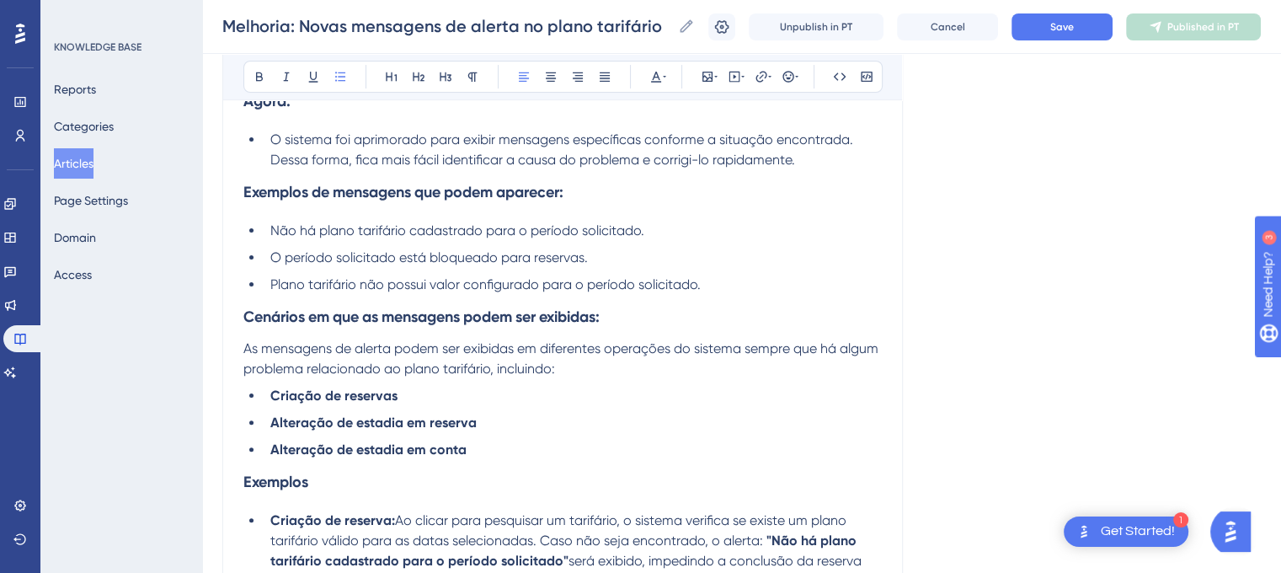
scroll to position [384, 0]
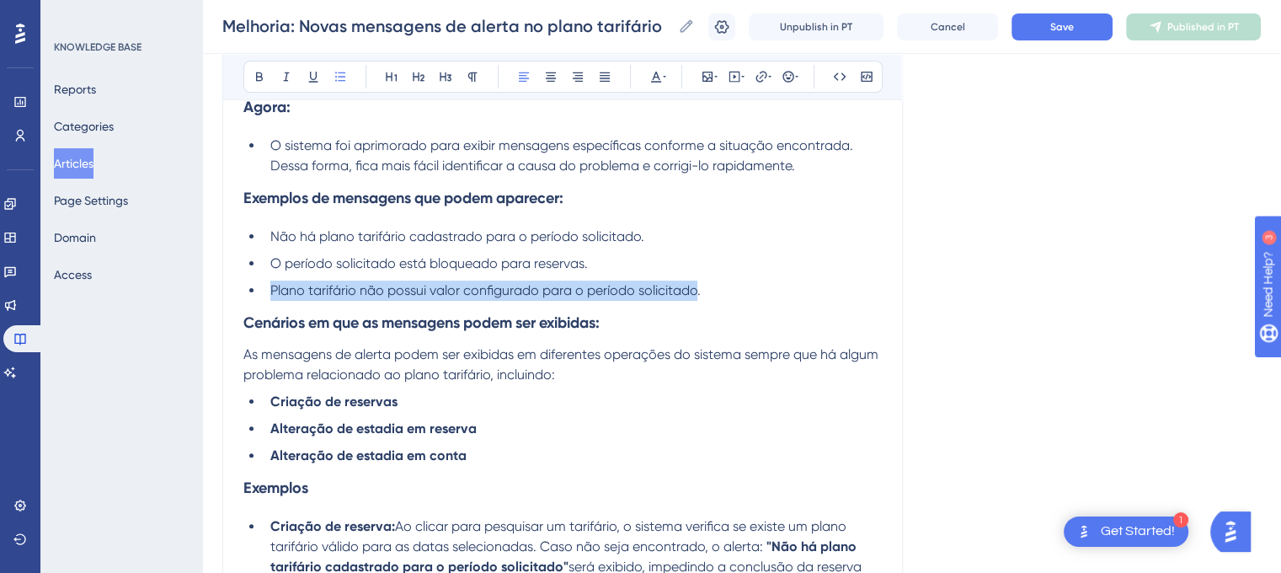
drag, startPoint x: 272, startPoint y: 291, endPoint x: 697, endPoint y: 291, distance: 425.2
click at [697, 291] on span "Plano tarifário não possui valor configurado para o período solicitado." at bounding box center [485, 290] width 430 height 16
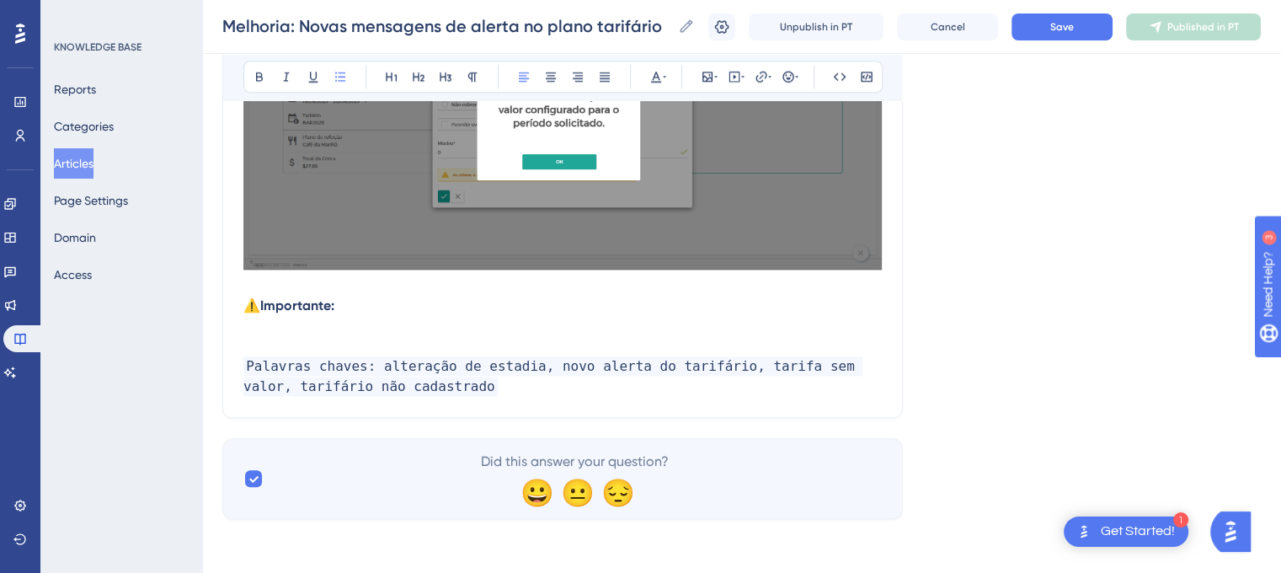
scroll to position [1891, 0]
copy span "Plano tarifário não possui valor configurado para o período solicitado"
click at [307, 329] on p at bounding box center [562, 326] width 638 height 20
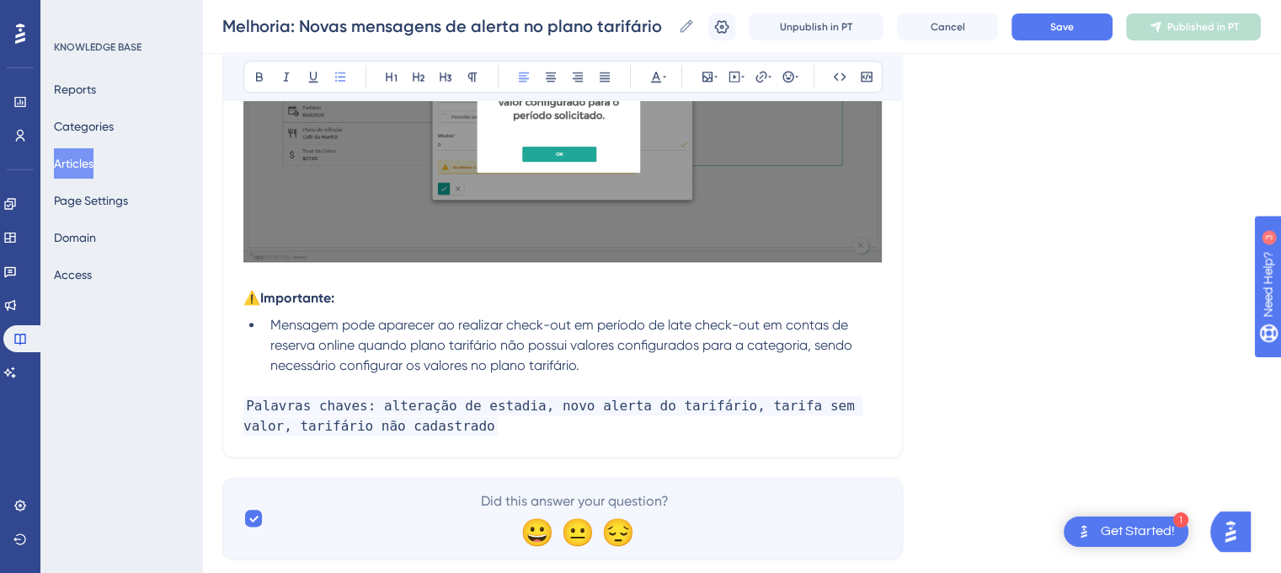
click at [268, 329] on li "Mensagem pode aparecer ao realizar check-out em período de late check-out em co…" at bounding box center [573, 345] width 618 height 61
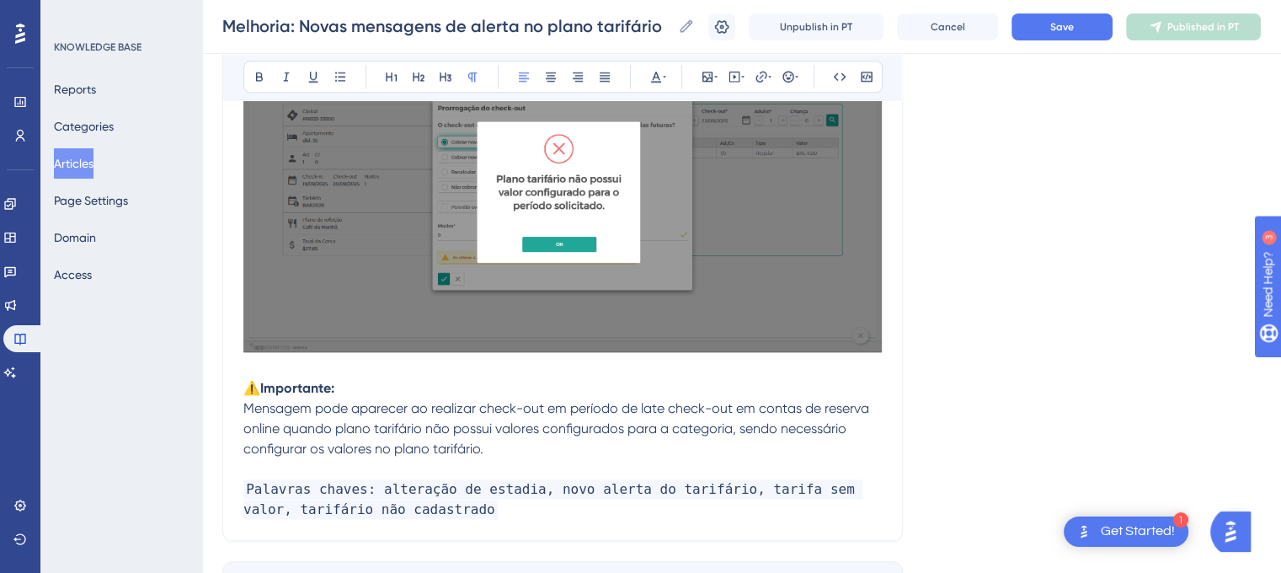
scroll to position [1807, 0]
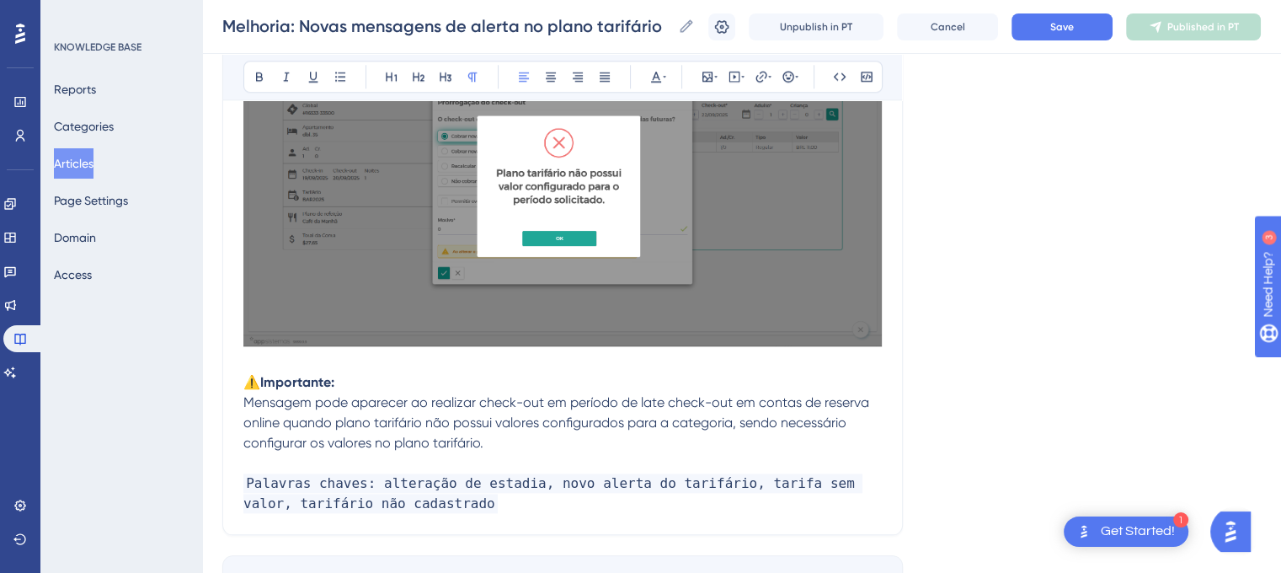
click at [350, 387] on p "⚠️ Importante:" at bounding box center [562, 382] width 638 height 20
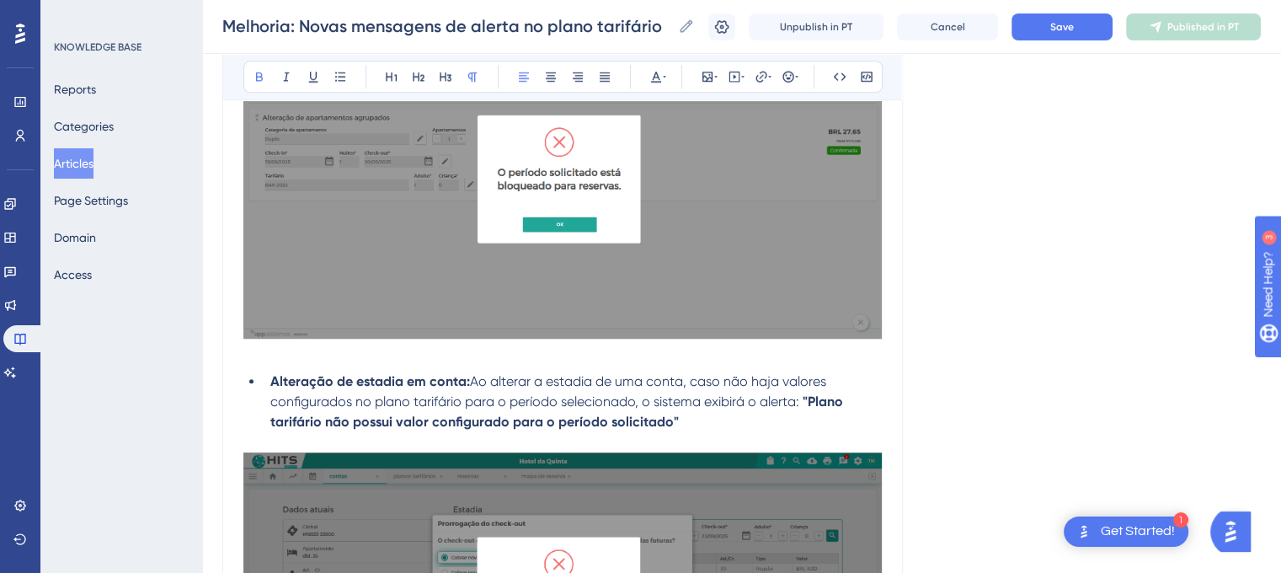
scroll to position [965, 0]
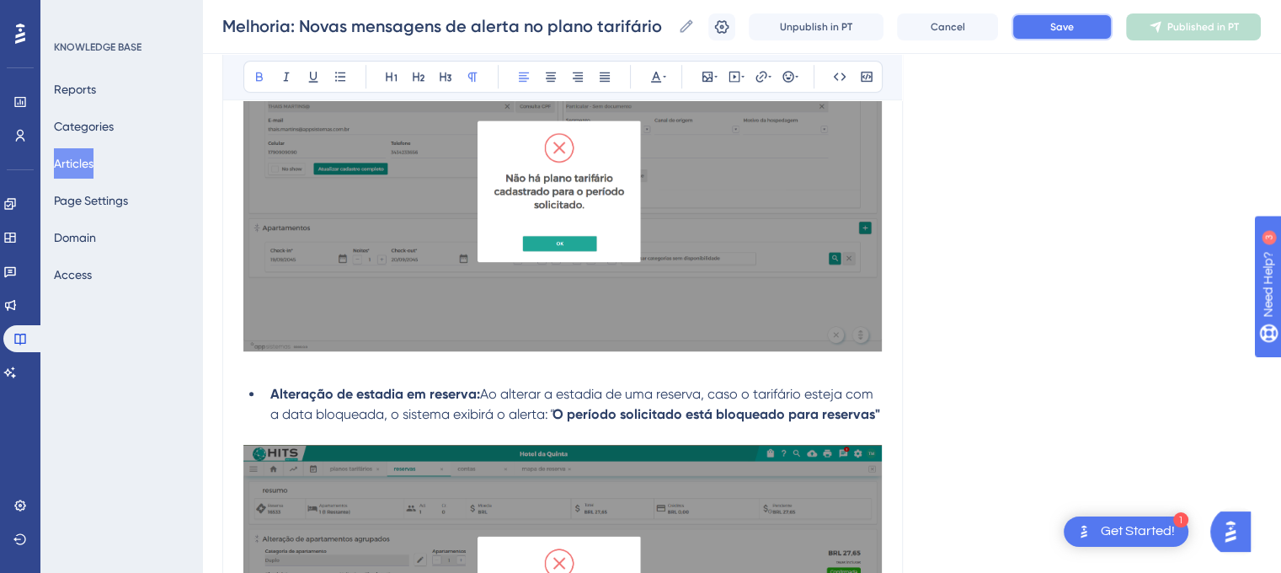
click at [1074, 20] on span "Save" at bounding box center [1062, 26] width 24 height 13
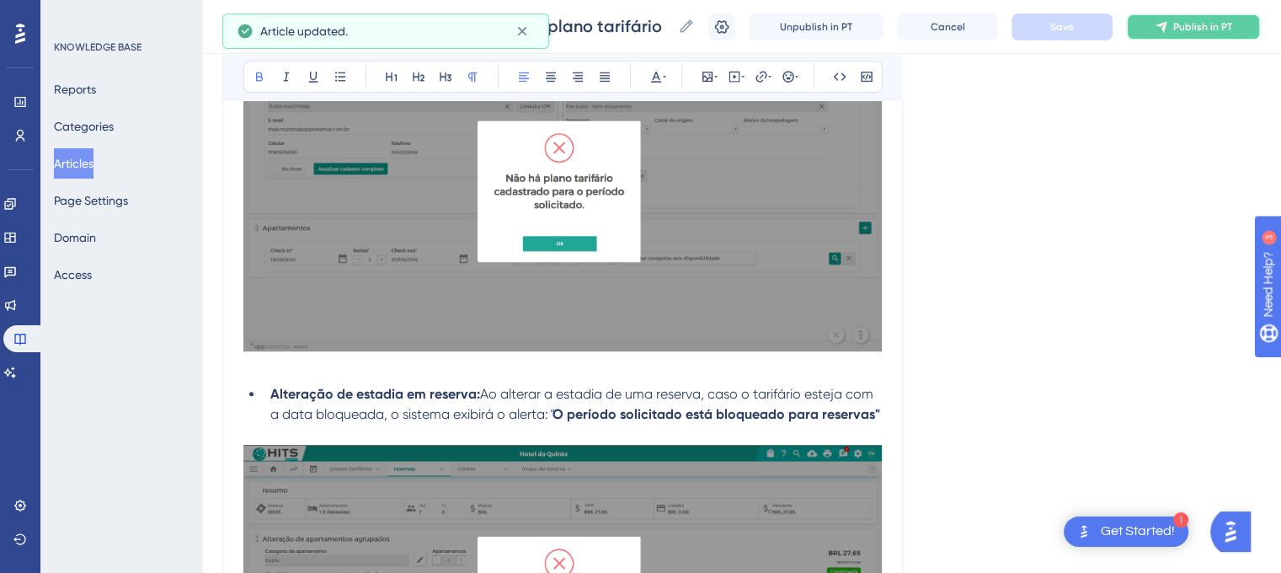
click at [1191, 31] on span "Publish in PT" at bounding box center [1202, 26] width 59 height 13
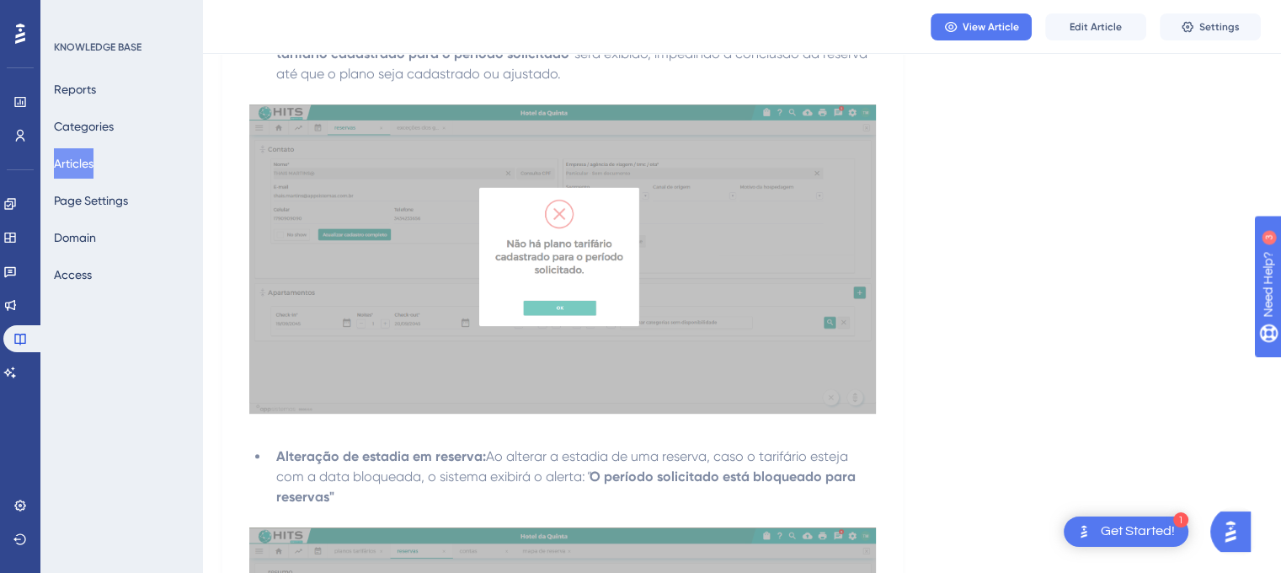
scroll to position [797, 0]
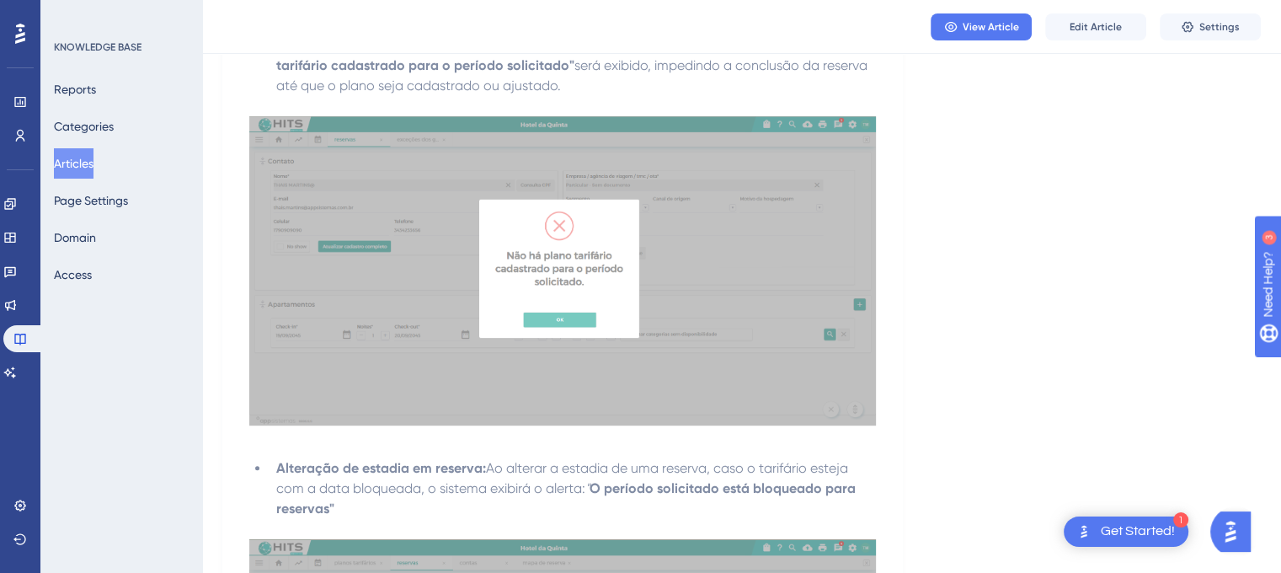
click at [946, 291] on div "Language Portuguese (Default) Novas mensagens de alerta no plano tarifário Ante…" at bounding box center [741, 437] width 1038 height 2252
click at [971, 228] on div "Language Portuguese (Default) Novas mensagens de alerta no plano tarifário Ante…" at bounding box center [741, 437] width 1038 height 2252
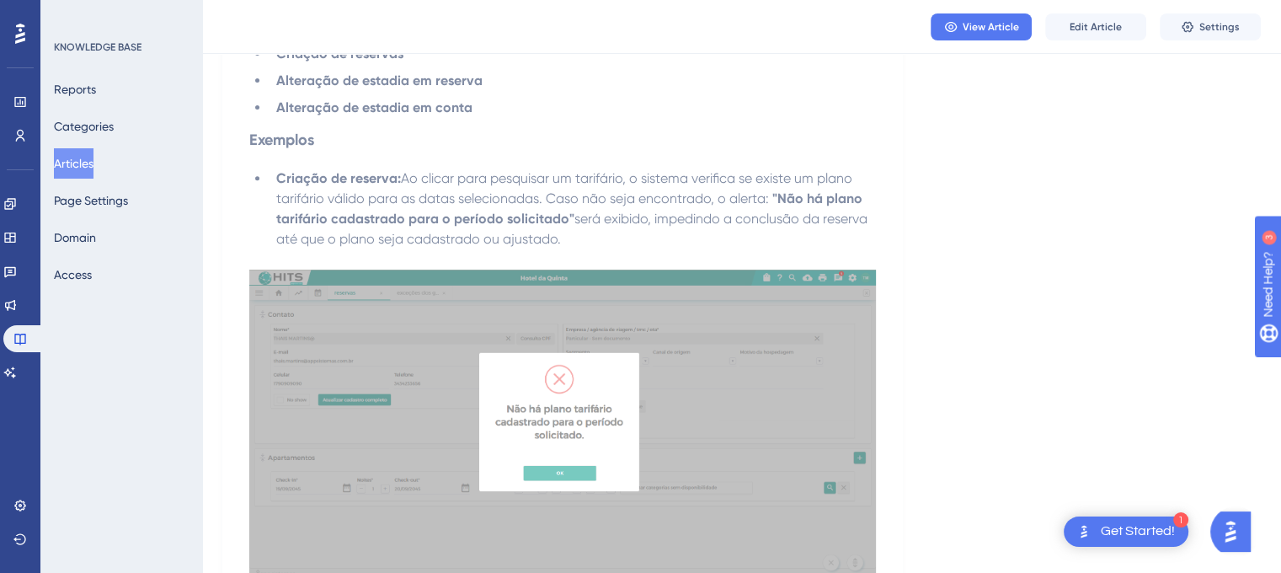
scroll to position [628, 0]
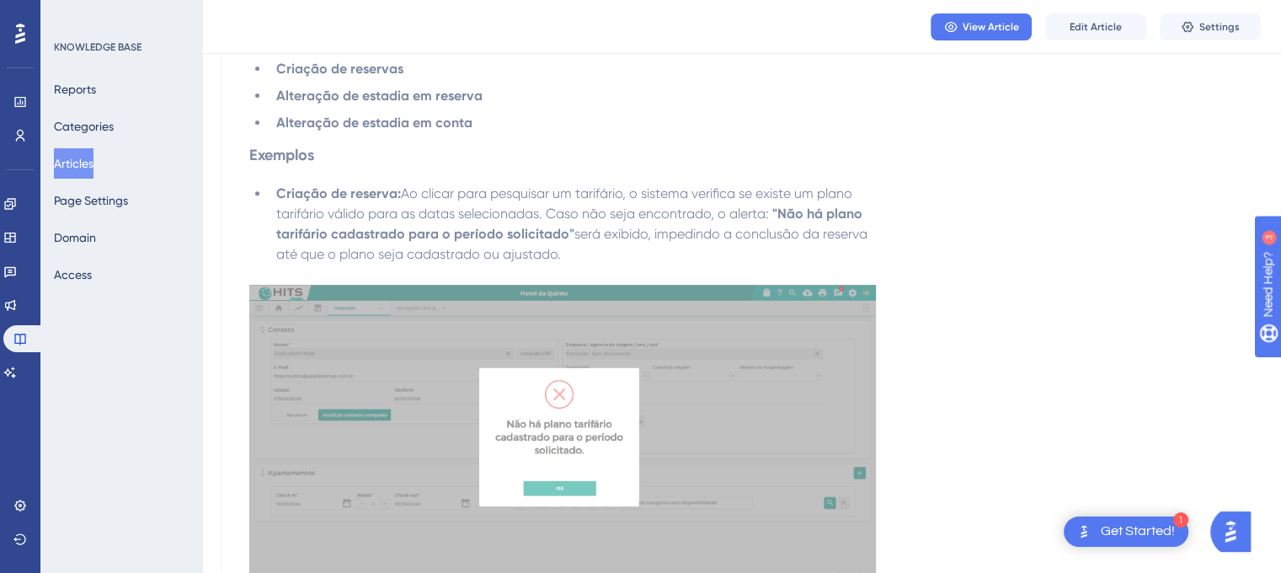
click at [657, 220] on span "Ao clicar para pesquisar um tarifário, o sistema verifica se existe um plano ta…" at bounding box center [565, 203] width 579 height 36
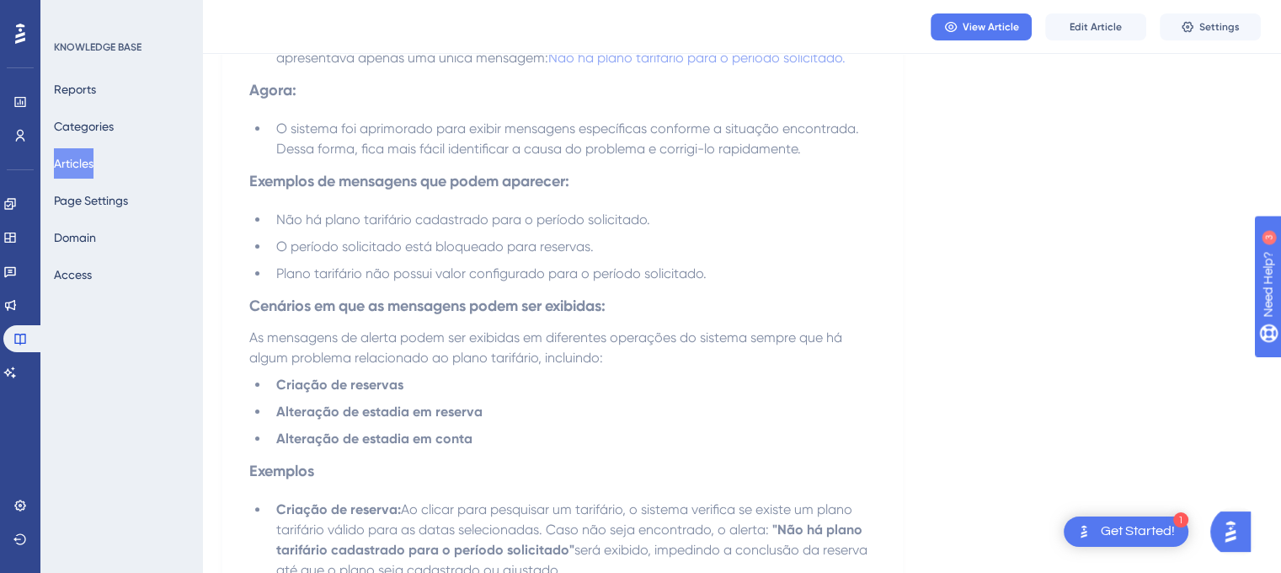
scroll to position [39, 0]
